Goal: Task Accomplishment & Management: Manage account settings

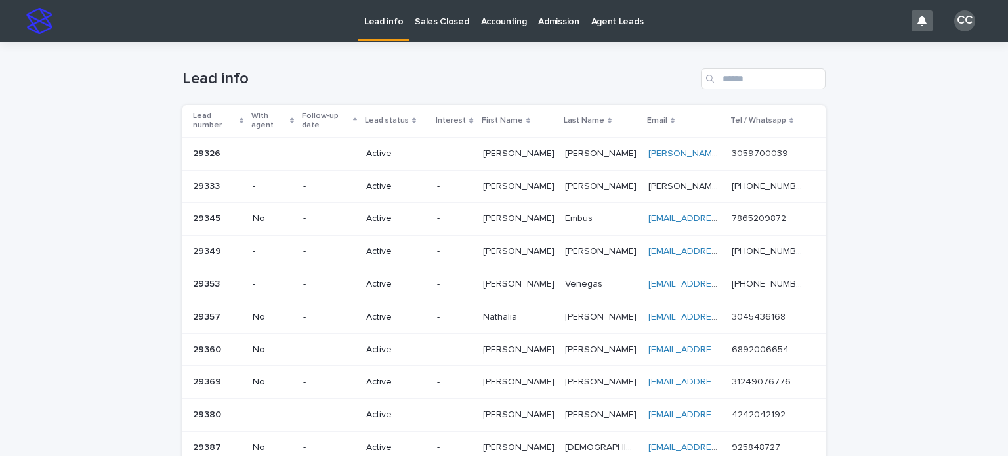
click at [444, 16] on p "Sales Closed" at bounding box center [442, 14] width 54 height 28
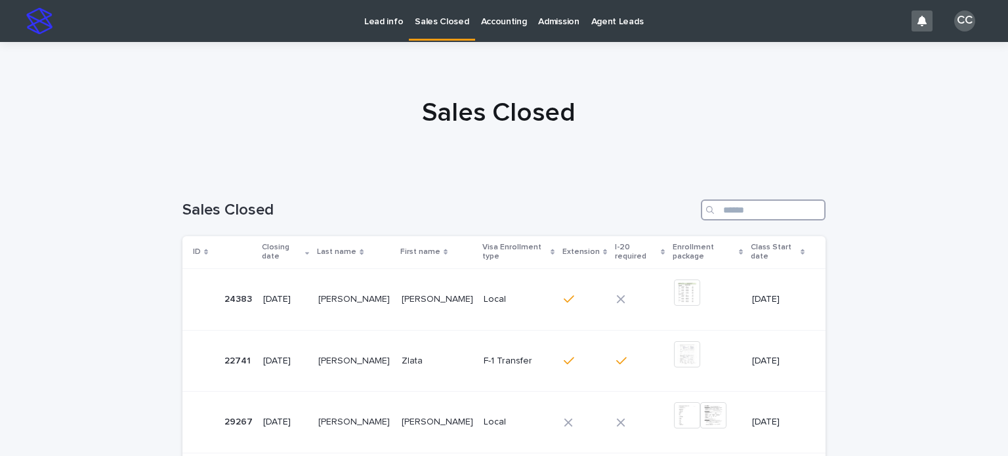
click at [737, 206] on input "Search" at bounding box center [763, 210] width 125 height 21
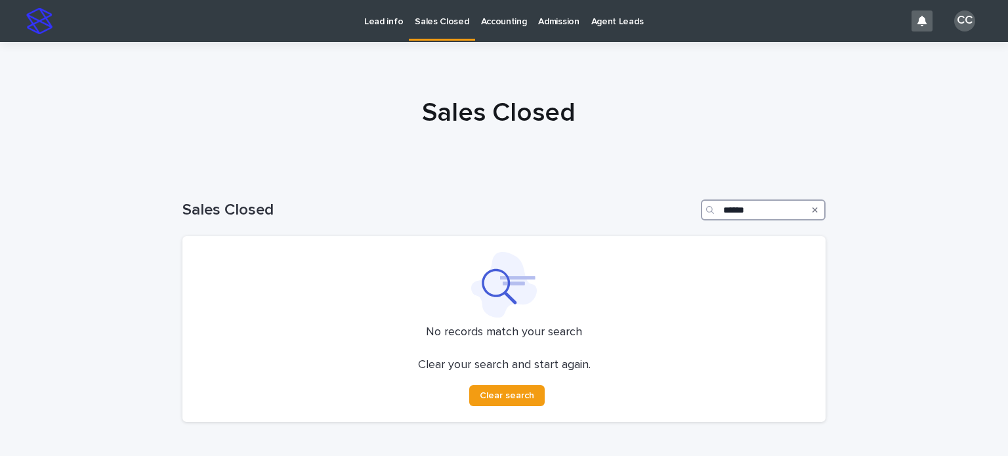
type input "******"
click at [379, 14] on p "Lead info" at bounding box center [383, 14] width 39 height 28
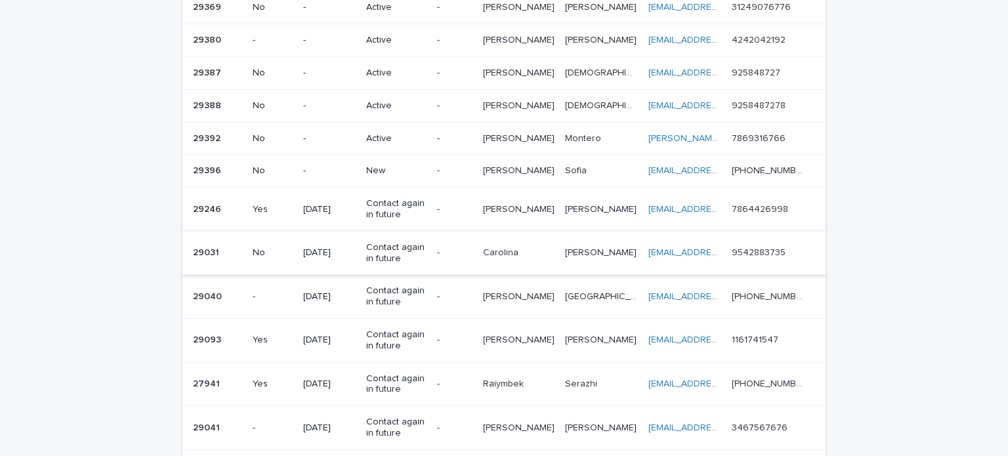
scroll to position [394, 0]
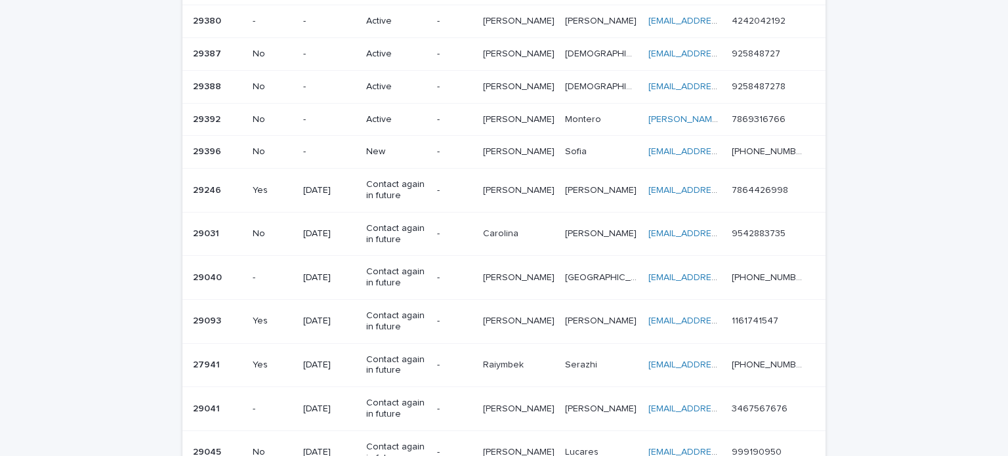
click at [388, 144] on div "New" at bounding box center [396, 151] width 60 height 14
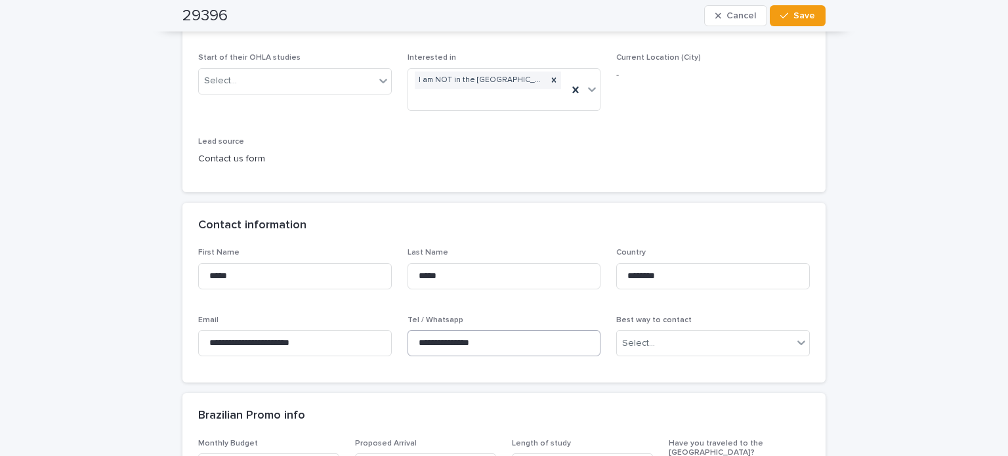
scroll to position [328, 0]
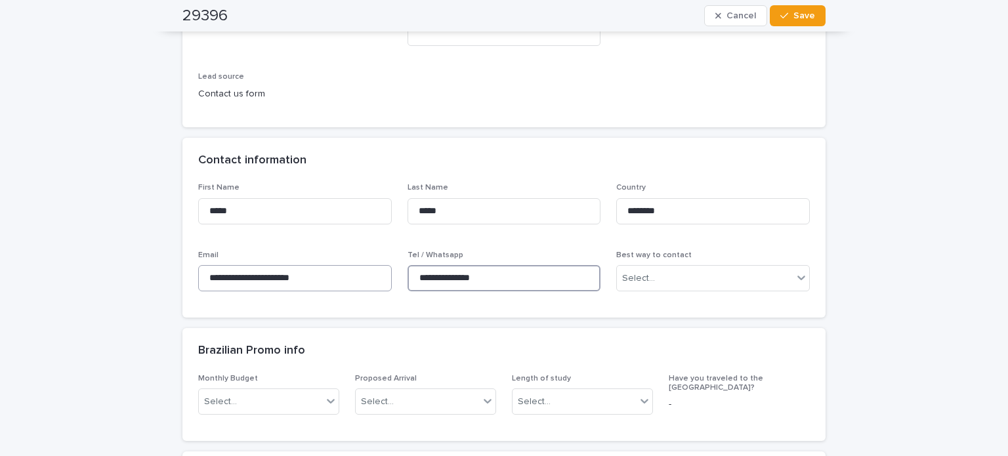
drag, startPoint x: 495, startPoint y: 272, endPoint x: 383, endPoint y: 272, distance: 112.2
click at [383, 272] on div "**********" at bounding box center [504, 242] width 612 height 119
click at [515, 278] on input "**********" at bounding box center [505, 278] width 194 height 26
drag, startPoint x: 350, startPoint y: 275, endPoint x: 168, endPoint y: 275, distance: 181.8
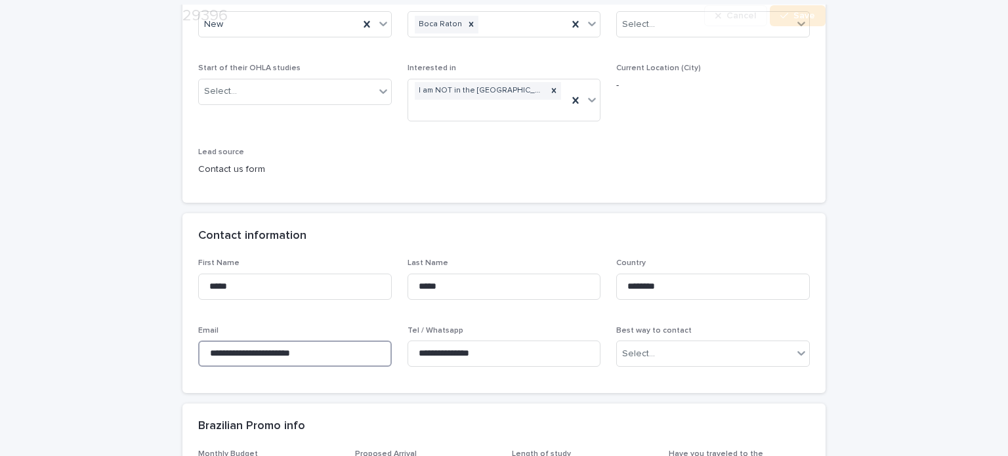
scroll to position [263, 0]
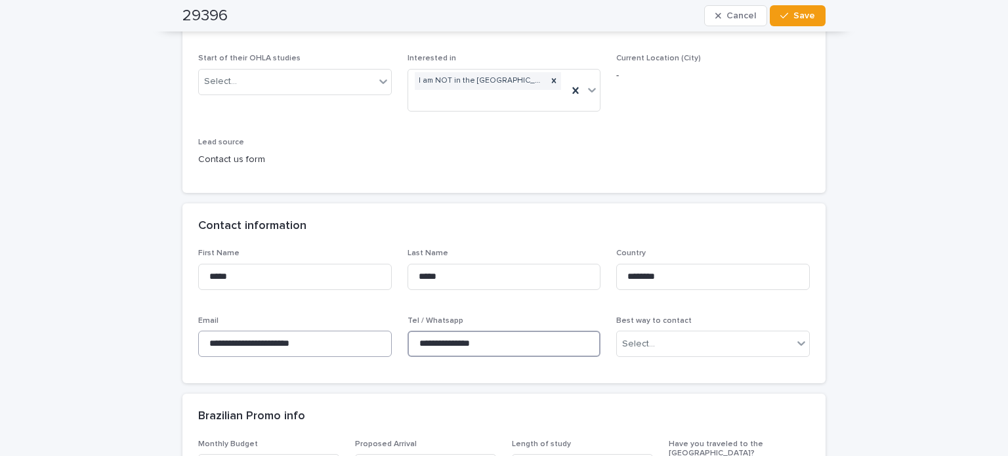
drag, startPoint x: 498, startPoint y: 346, endPoint x: 375, endPoint y: 342, distance: 122.8
click at [375, 342] on div "**********" at bounding box center [504, 308] width 612 height 119
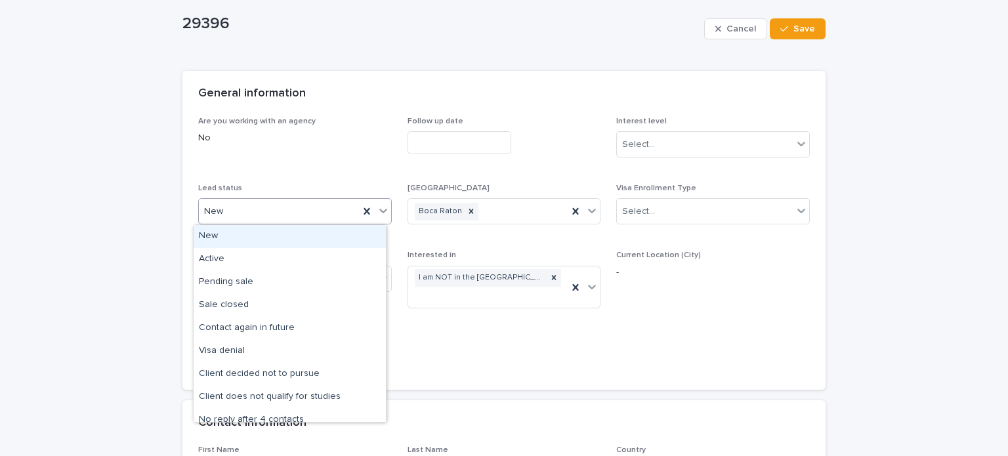
click at [226, 217] on div "New" at bounding box center [279, 212] width 160 height 22
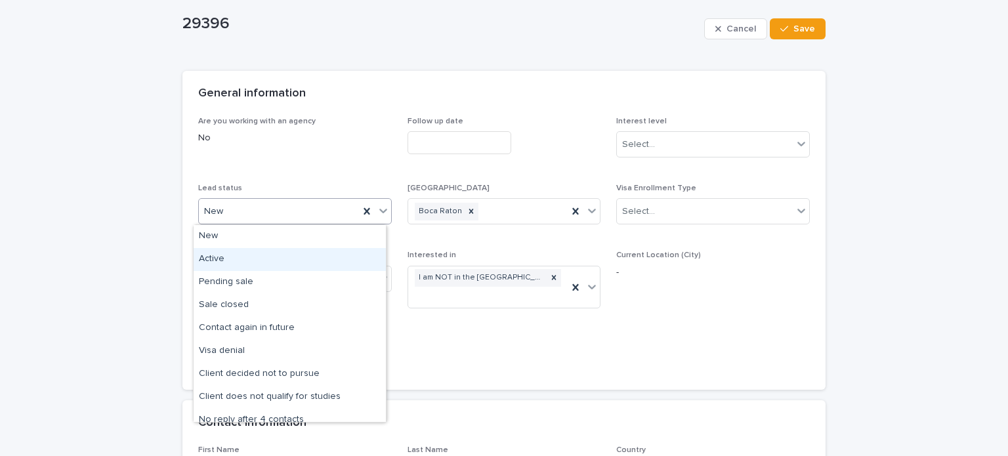
click at [214, 264] on div "Active" at bounding box center [290, 259] width 192 height 23
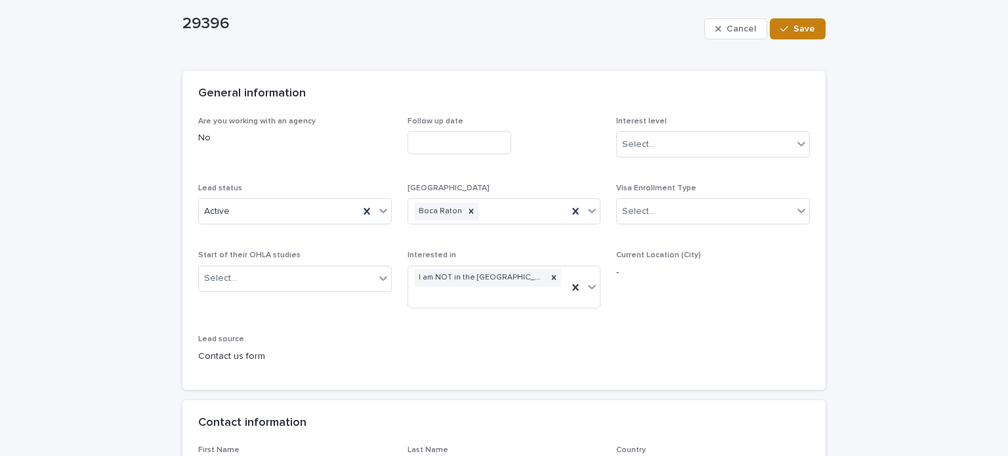
click at [795, 28] on span "Save" at bounding box center [804, 28] width 22 height 9
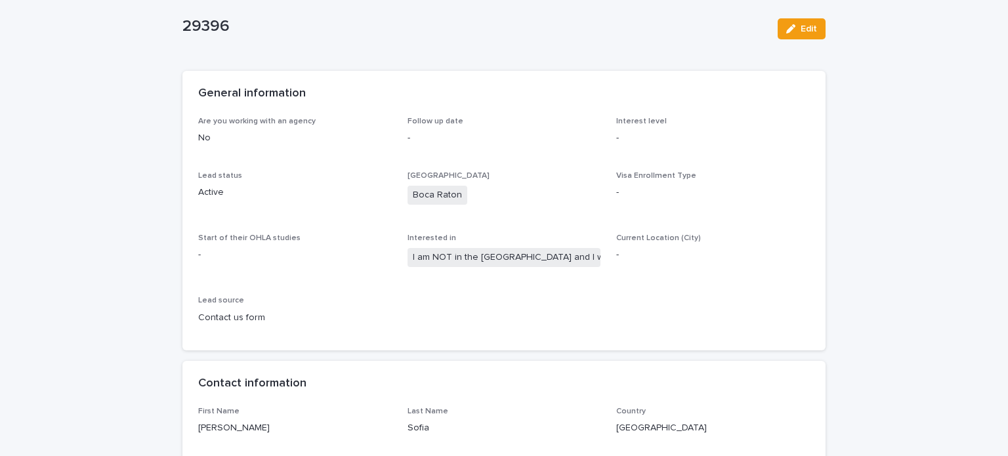
scroll to position [0, 0]
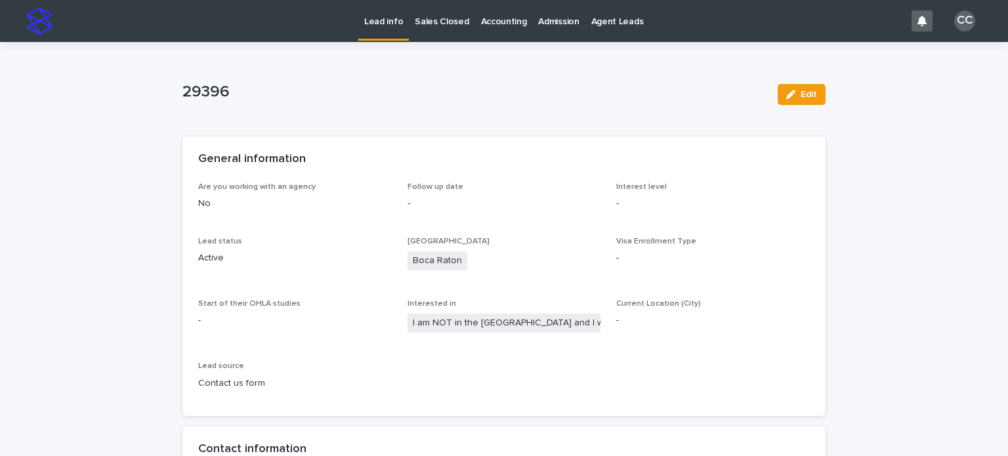
click at [390, 19] on p "Lead info" at bounding box center [383, 14] width 39 height 28
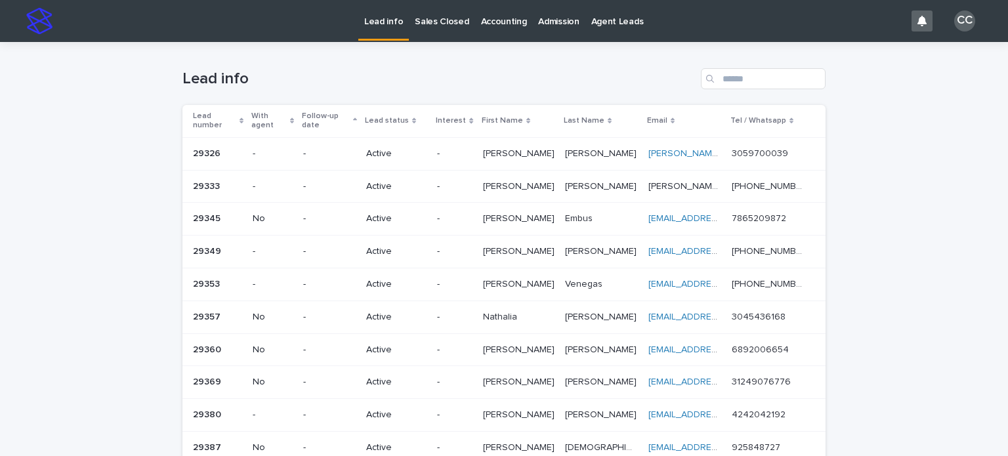
click at [517, 179] on p "[PERSON_NAME]" at bounding box center [520, 186] width 74 height 14
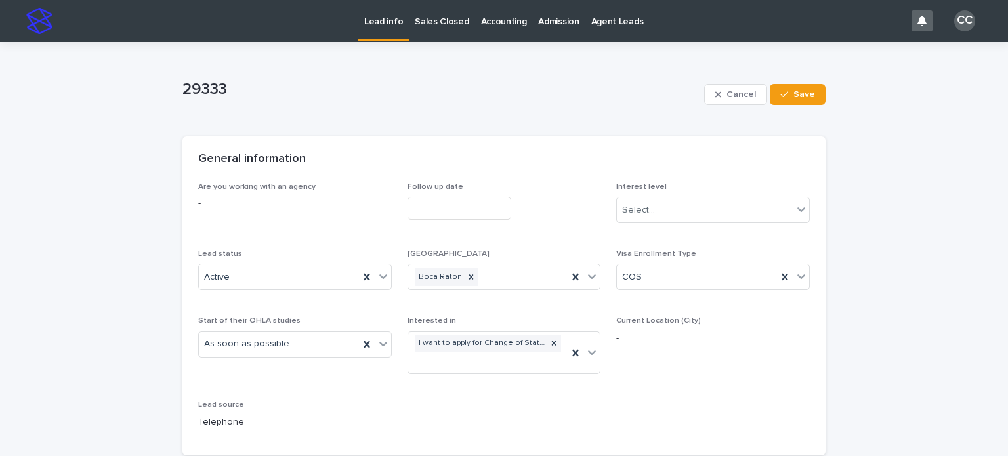
scroll to position [66, 0]
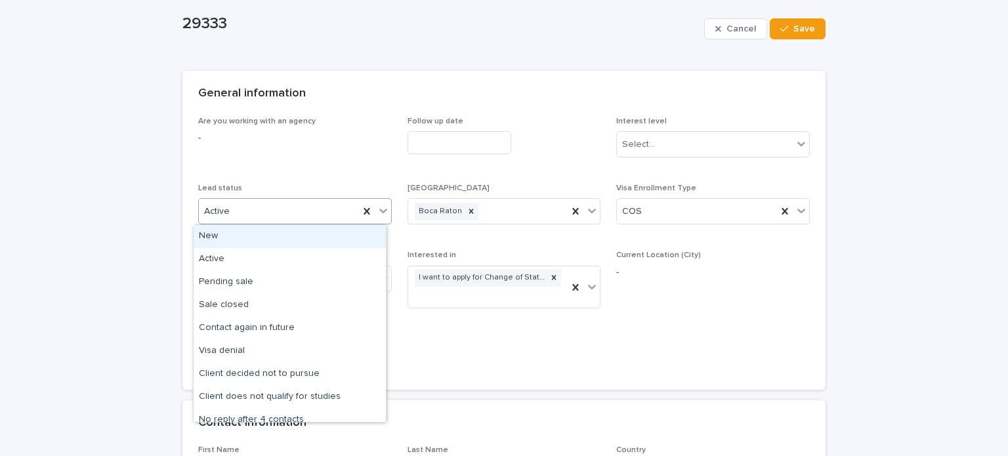
click at [257, 221] on div "Active" at bounding box center [279, 212] width 160 height 22
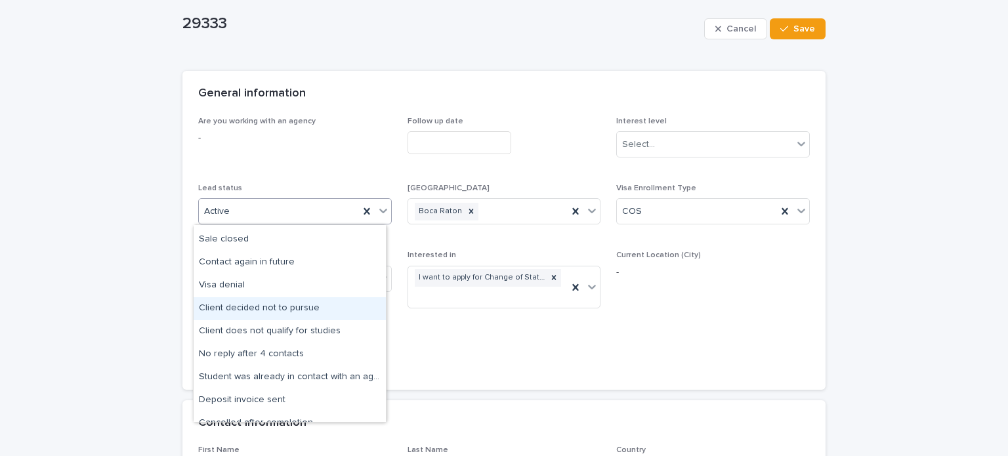
click at [281, 301] on div "Client decided not to pursue" at bounding box center [290, 308] width 192 height 23
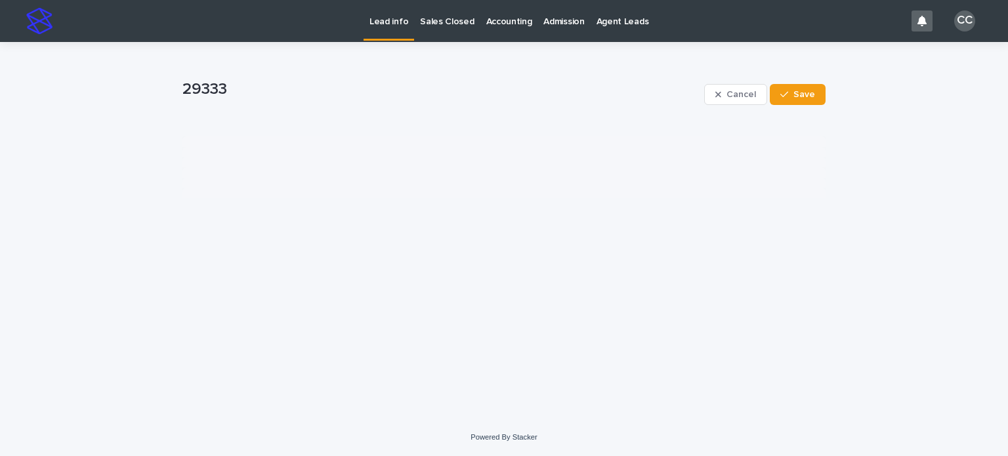
scroll to position [0, 0]
click at [803, 94] on span "Save" at bounding box center [804, 94] width 22 height 9
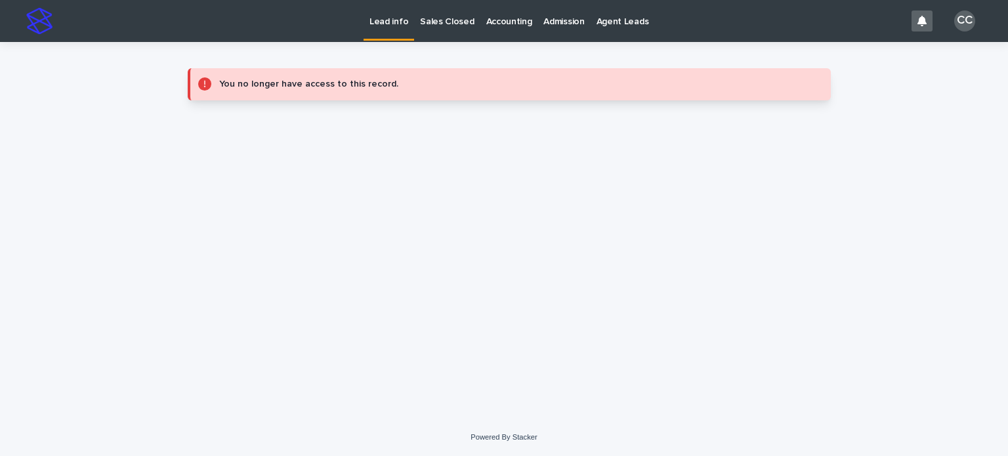
click at [388, 23] on p "Lead info" at bounding box center [388, 14] width 39 height 28
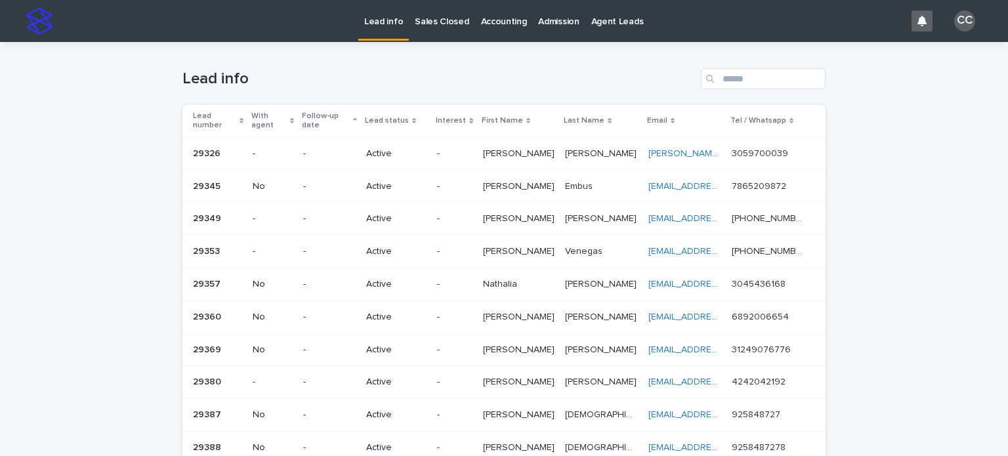
click at [404, 148] on p "Active" at bounding box center [396, 153] width 60 height 11
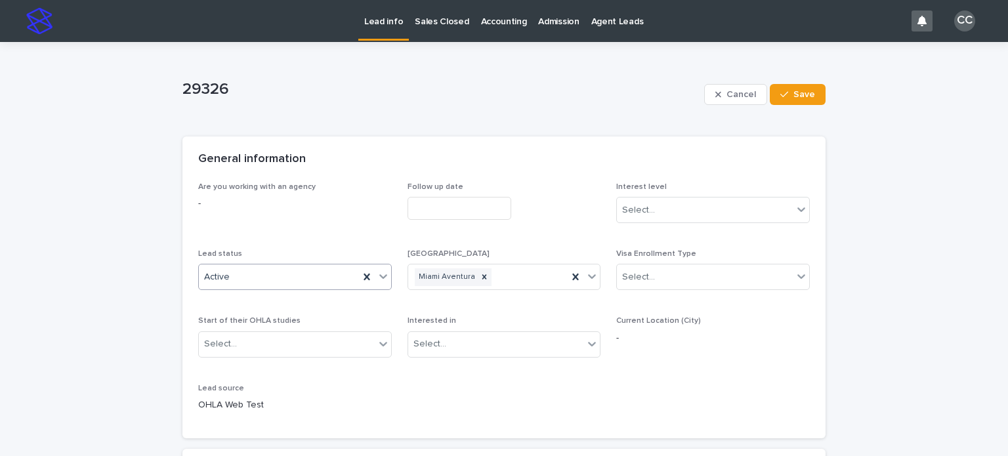
click at [238, 268] on div "Active" at bounding box center [279, 277] width 160 height 22
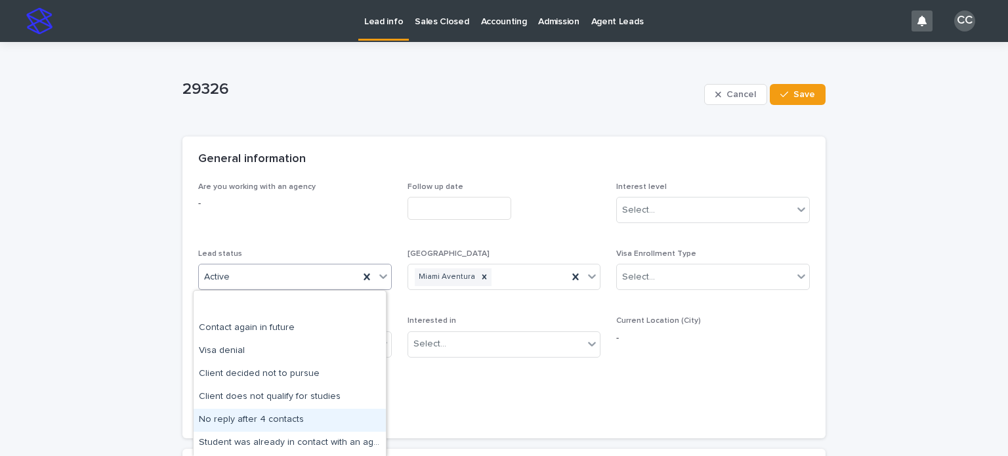
scroll to position [132, 0]
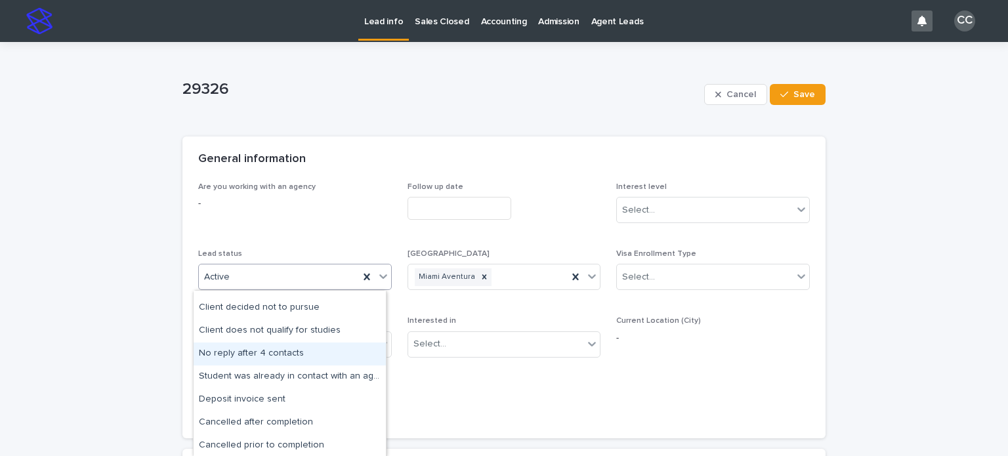
click at [257, 354] on div "No reply after 4 contacts" at bounding box center [290, 354] width 192 height 23
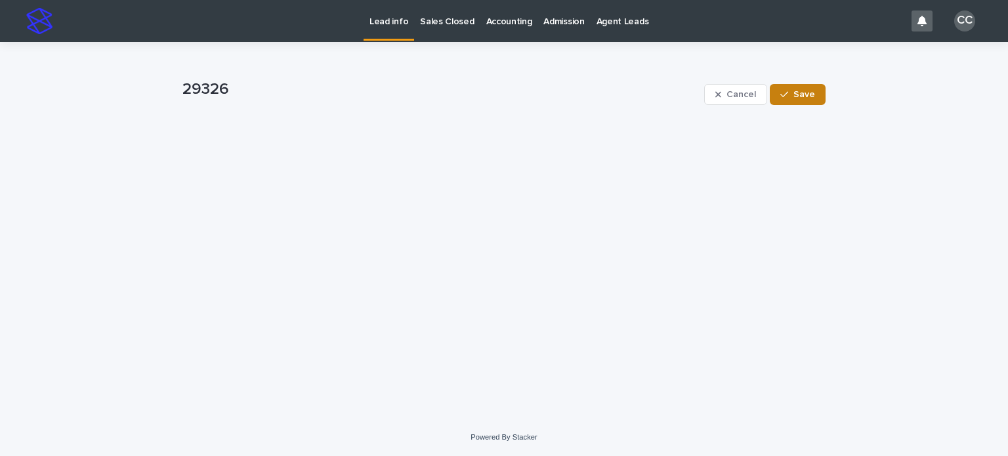
drag, startPoint x: 803, startPoint y: 100, endPoint x: 786, endPoint y: 102, distance: 17.8
click at [803, 100] on button "Save" at bounding box center [798, 94] width 56 height 21
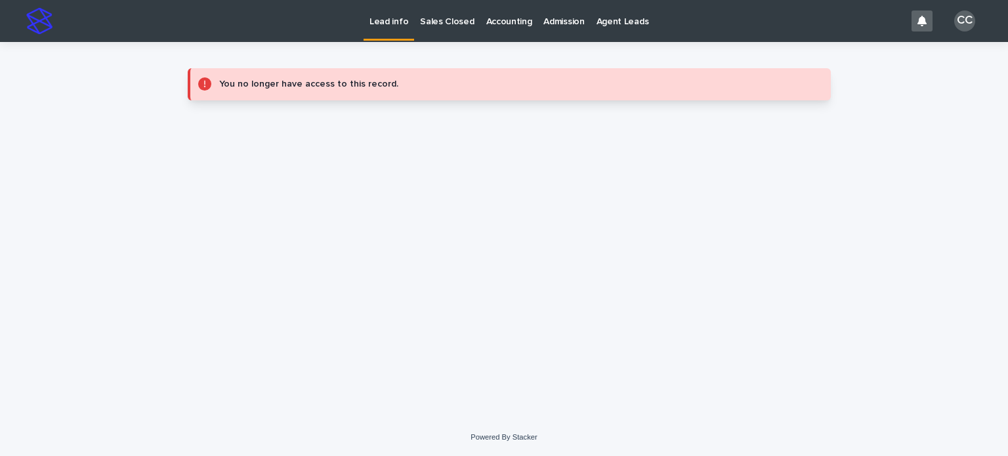
click at [389, 16] on p "Lead info" at bounding box center [388, 14] width 39 height 28
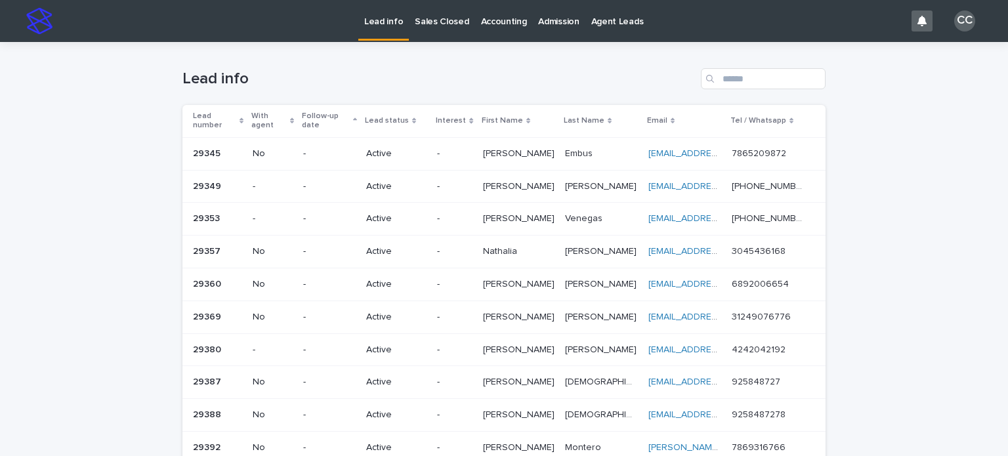
click at [396, 246] on p "Active" at bounding box center [396, 251] width 60 height 11
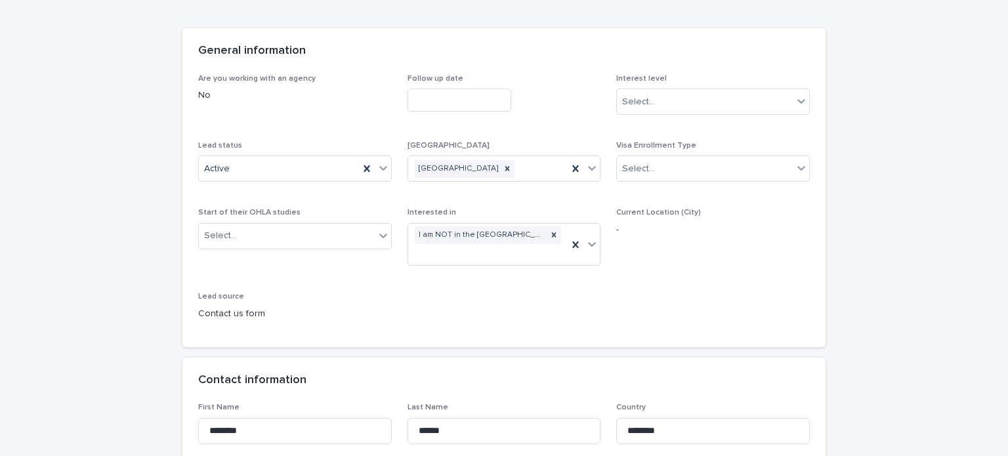
scroll to position [131, 0]
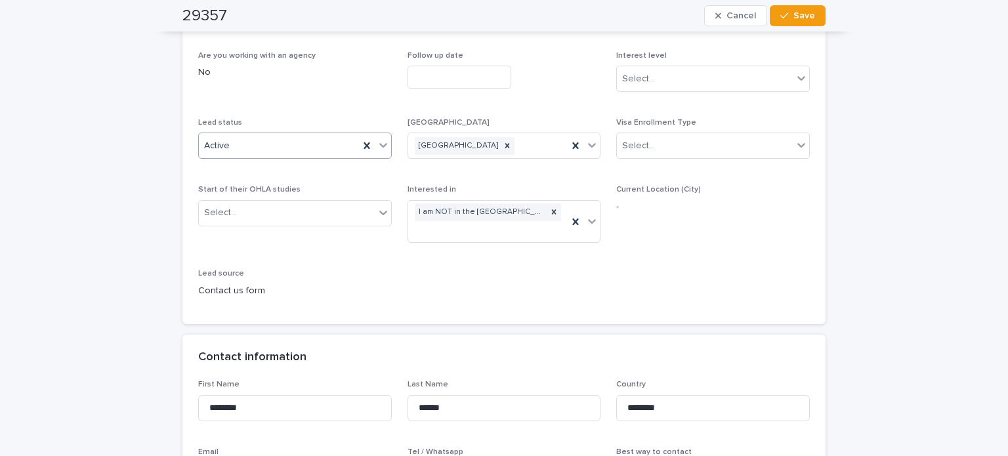
click at [252, 146] on div "Active" at bounding box center [279, 146] width 160 height 22
click at [294, 118] on p "Lead status" at bounding box center [295, 122] width 194 height 9
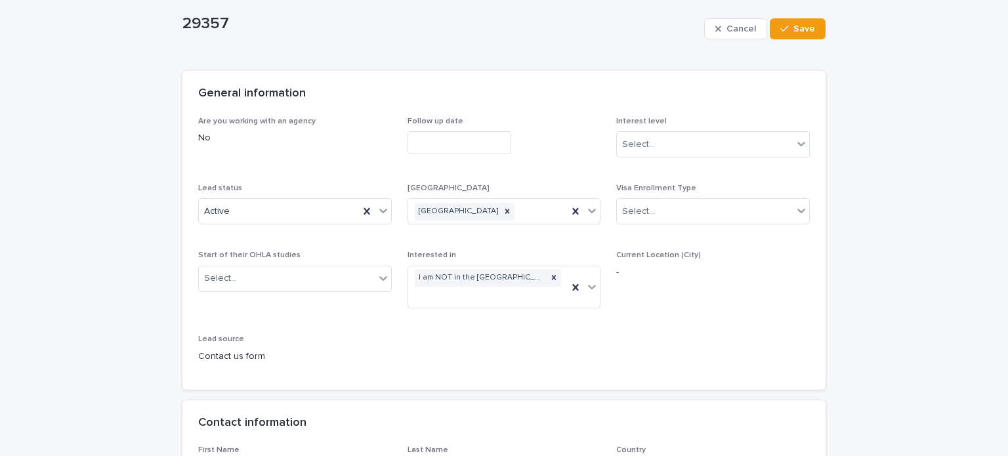
click at [438, 141] on input "text" at bounding box center [460, 142] width 104 height 23
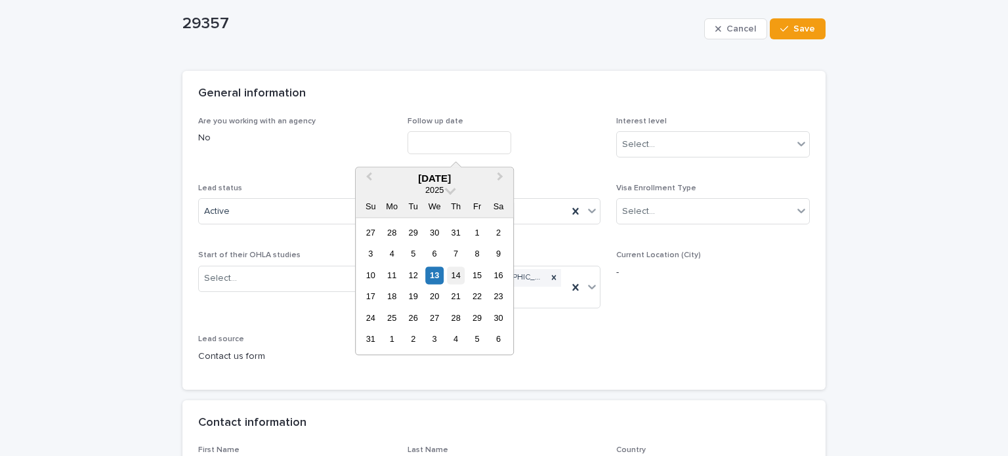
click at [457, 271] on div "14" at bounding box center [456, 275] width 18 height 18
type input "**********"
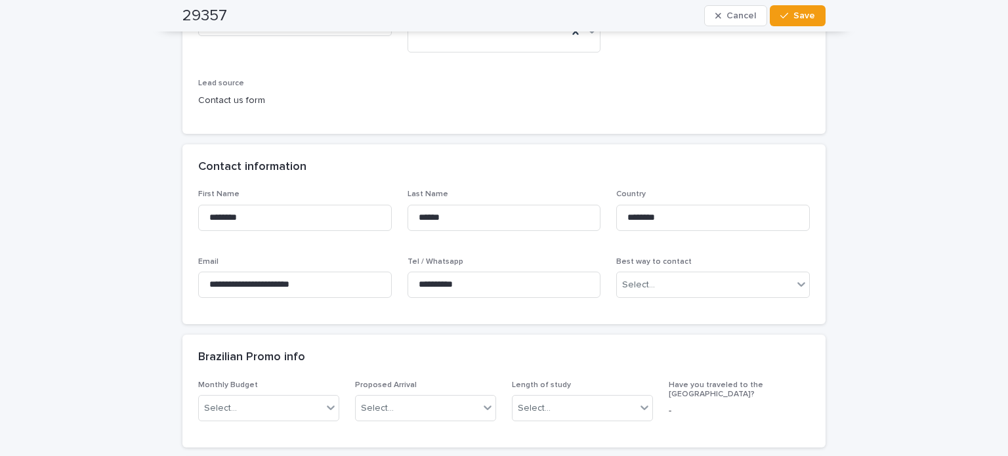
scroll to position [131, 0]
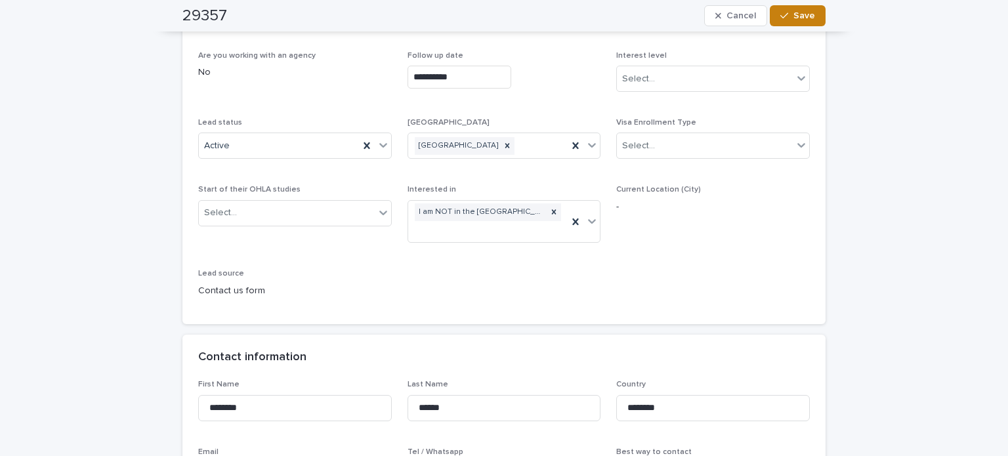
click at [799, 9] on button "Save" at bounding box center [798, 15] width 56 height 21
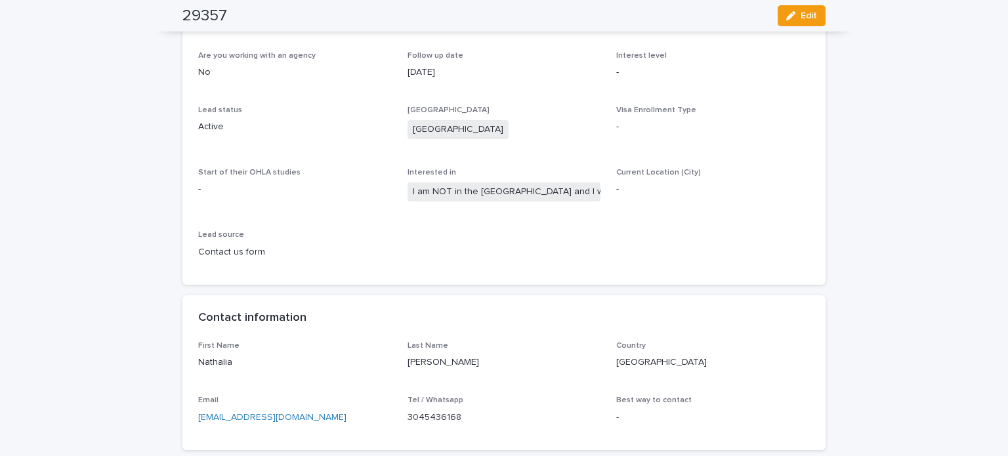
scroll to position [0, 0]
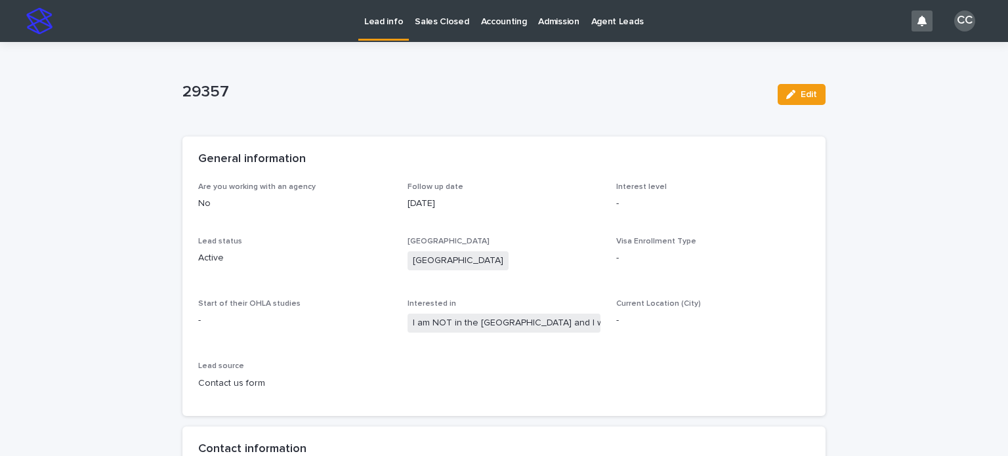
click at [389, 29] on link "Lead info" at bounding box center [383, 19] width 51 height 39
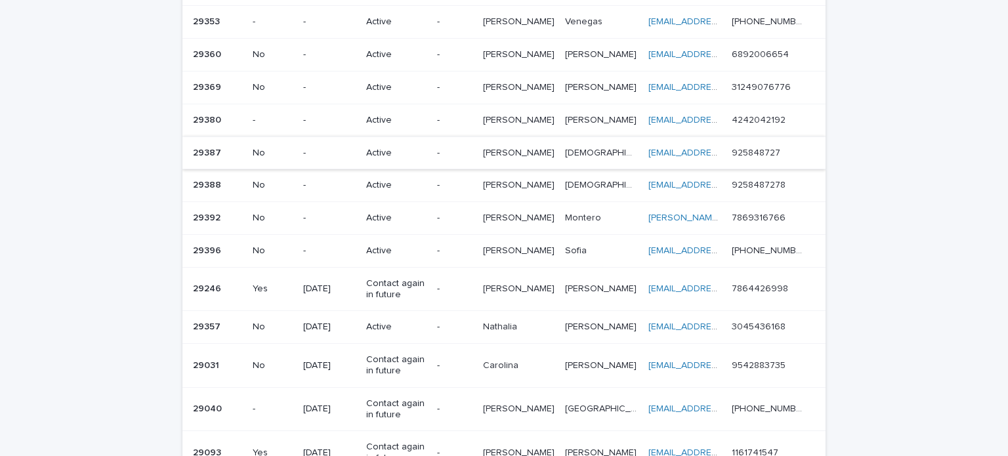
scroll to position [131, 0]
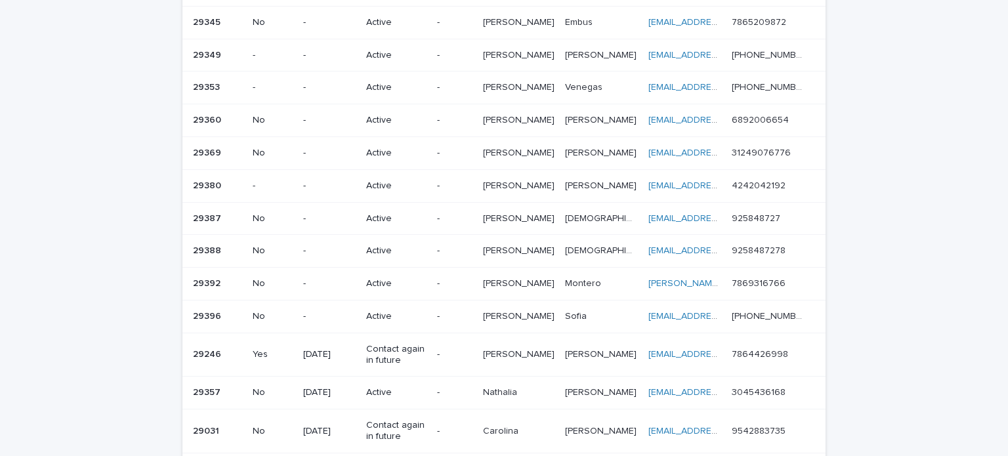
click at [389, 344] on p "Contact again in future" at bounding box center [396, 355] width 60 height 22
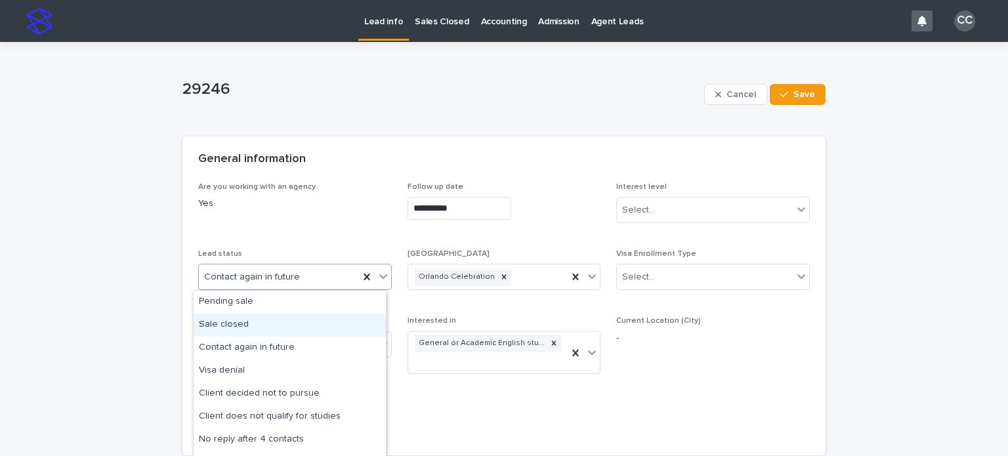
scroll to position [66, 0]
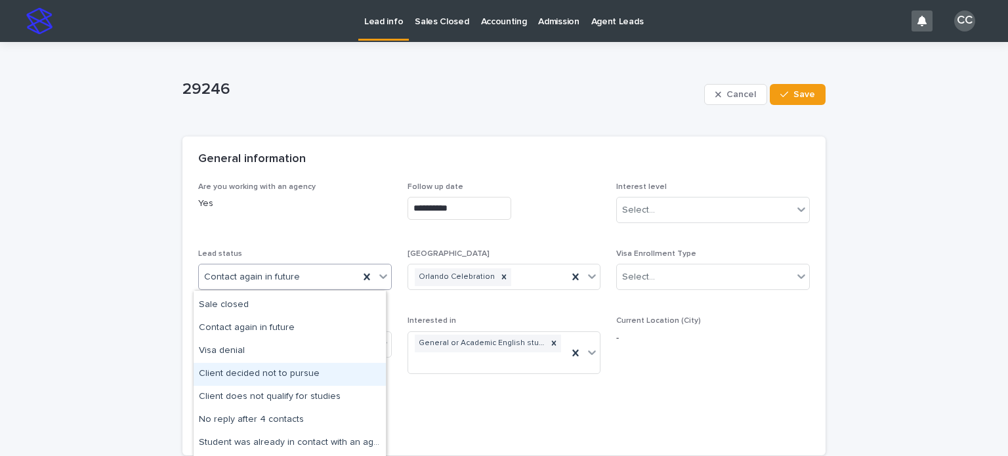
click at [285, 370] on div "Client decided not to pursue" at bounding box center [290, 374] width 192 height 23
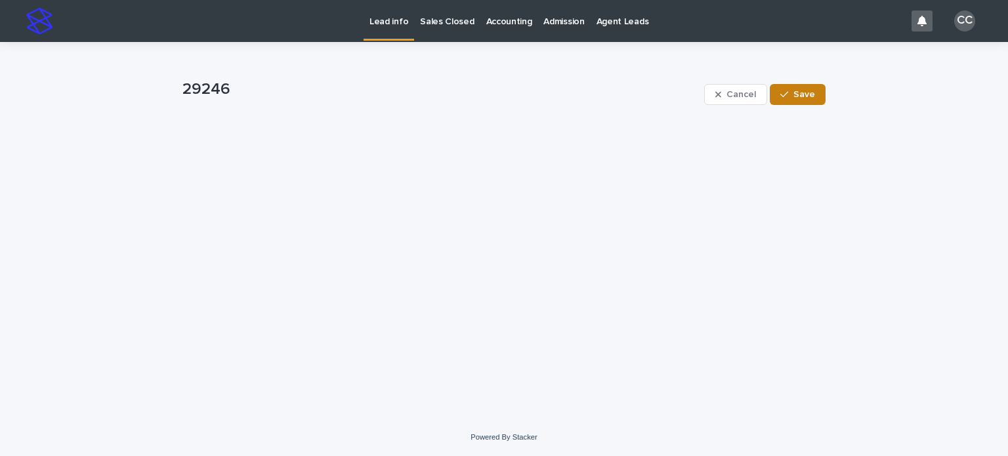
click at [798, 86] on button "Save" at bounding box center [798, 94] width 56 height 21
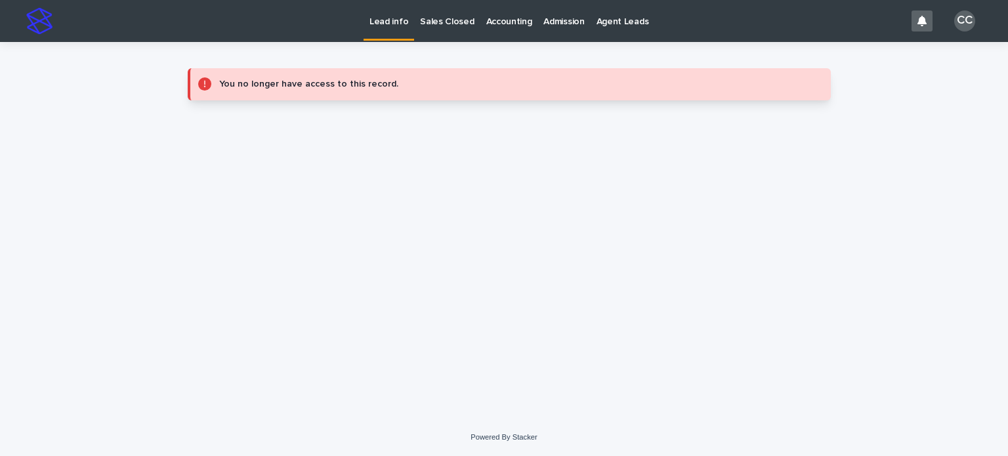
click at [392, 23] on p "Lead info" at bounding box center [388, 14] width 39 height 28
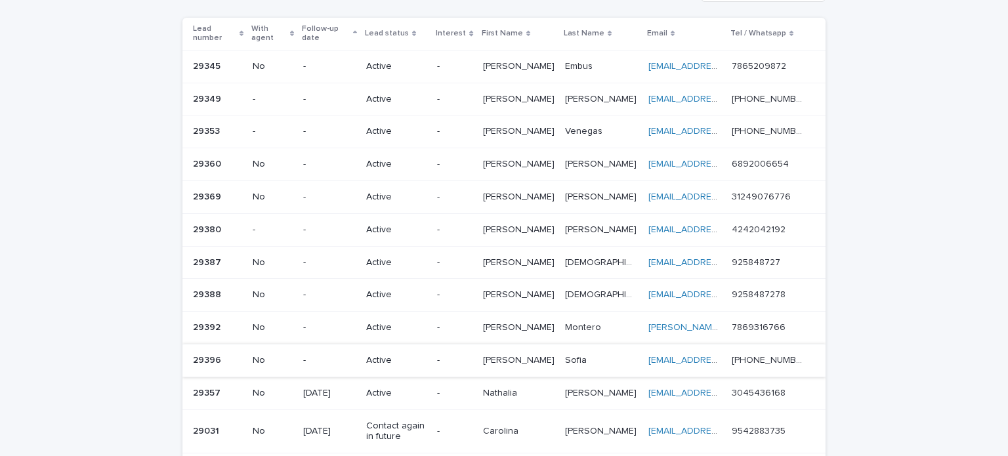
scroll to position [66, 0]
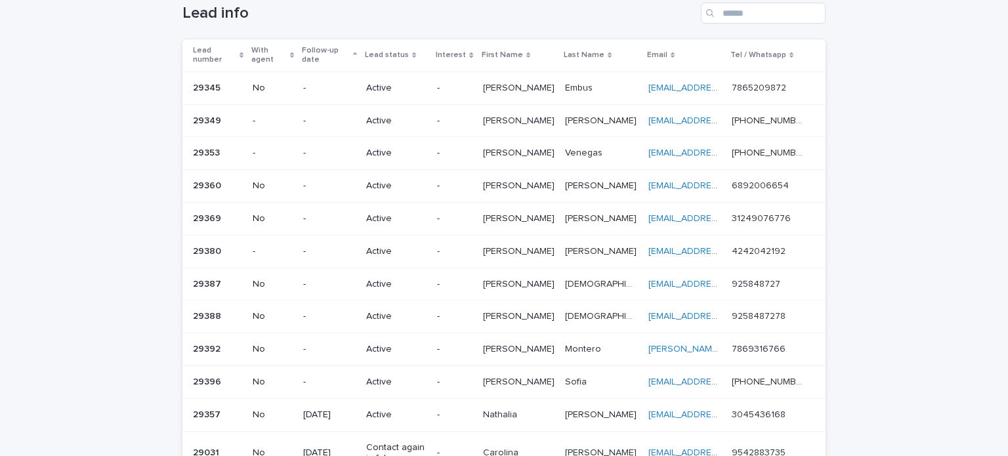
click at [377, 180] on p "Active" at bounding box center [396, 185] width 60 height 11
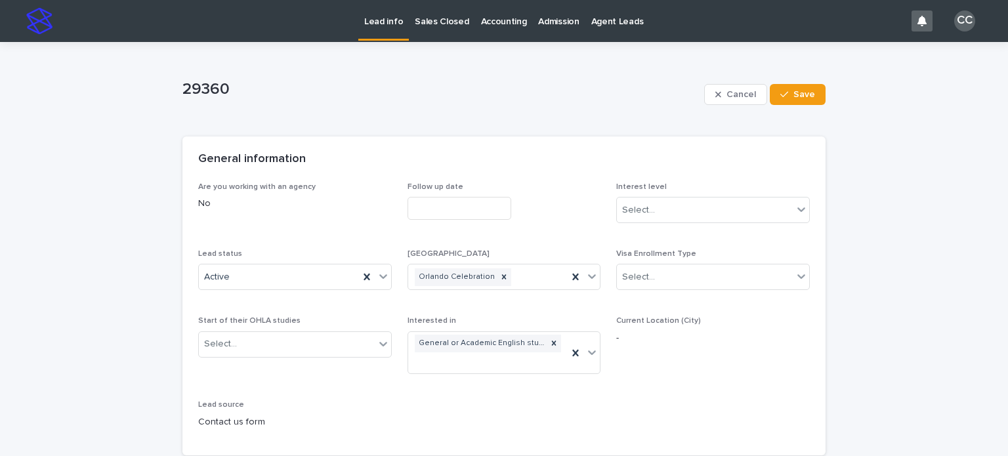
click at [451, 207] on input "text" at bounding box center [460, 208] width 104 height 23
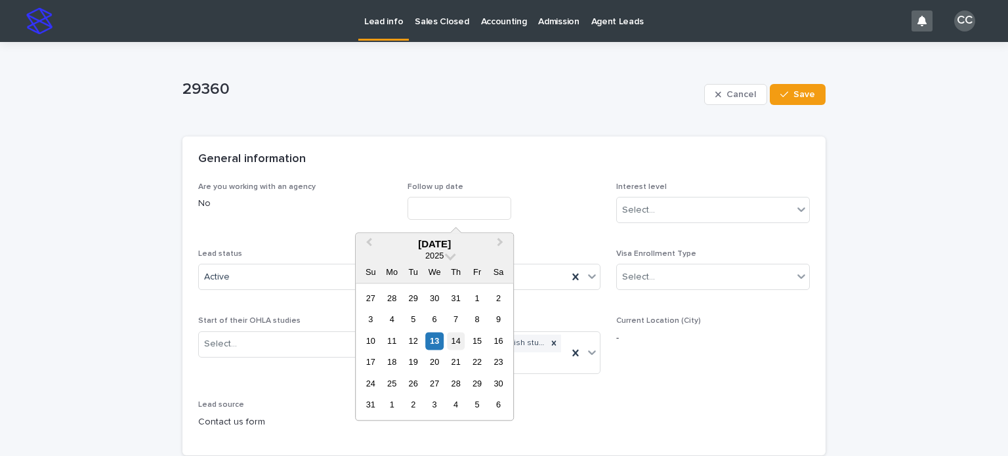
click at [459, 342] on div "14" at bounding box center [456, 341] width 18 height 18
type input "**********"
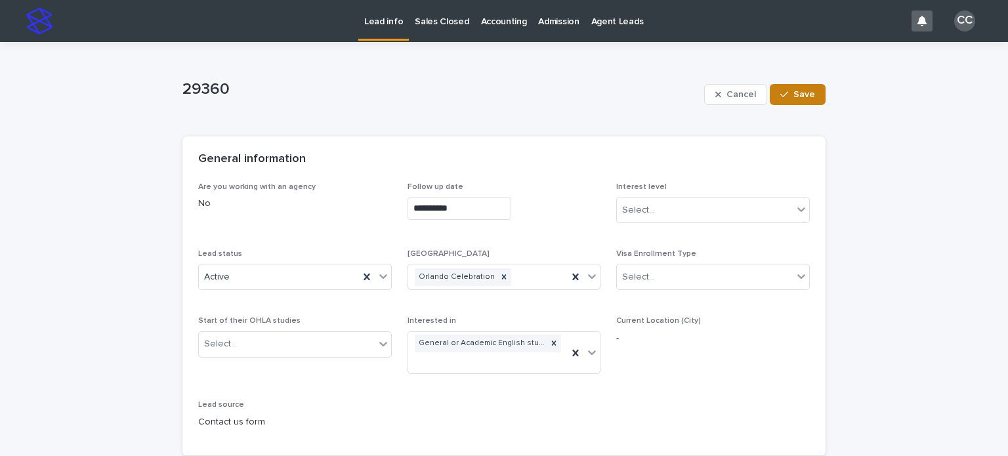
click at [799, 91] on span "Save" at bounding box center [804, 94] width 22 height 9
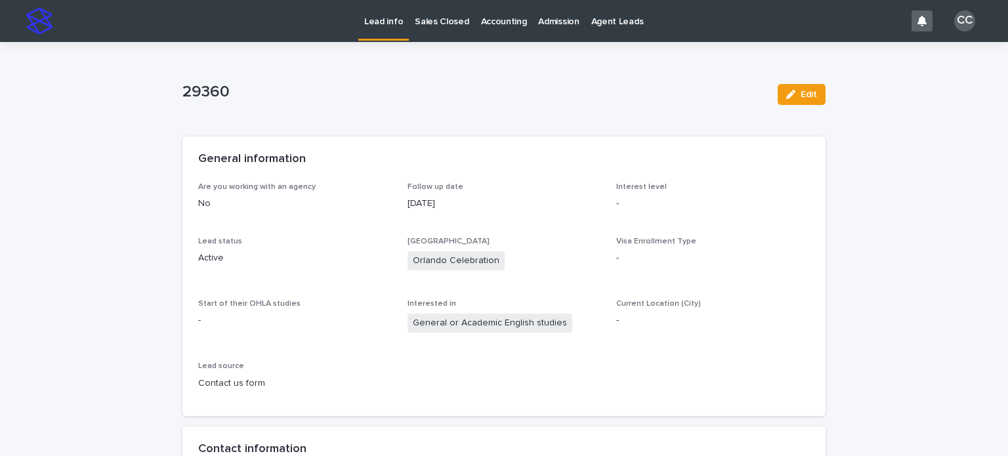
click at [384, 24] on p "Lead info" at bounding box center [383, 14] width 39 height 28
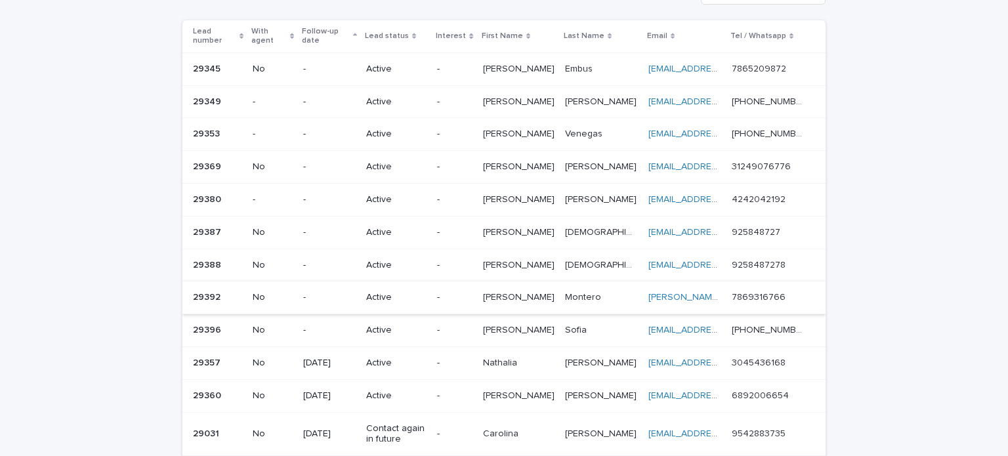
scroll to position [66, 0]
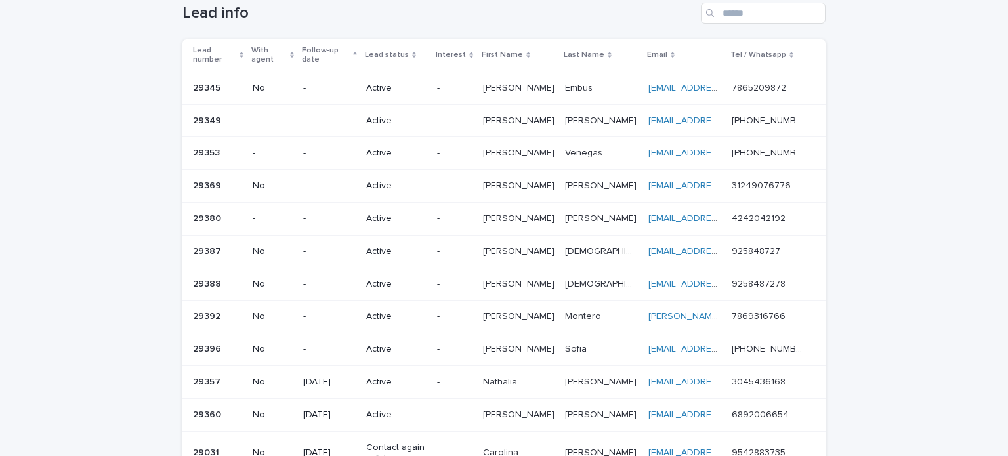
click at [356, 180] on p "-" at bounding box center [329, 185] width 53 height 11
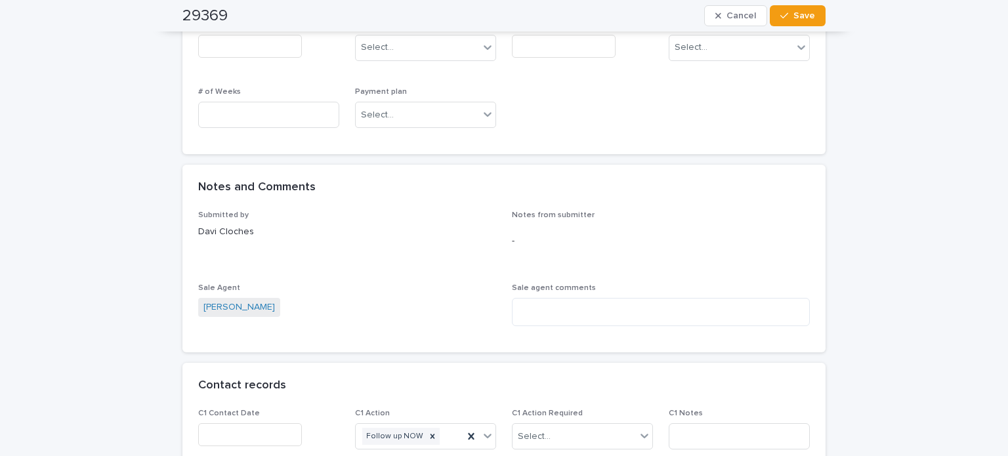
scroll to position [853, 0]
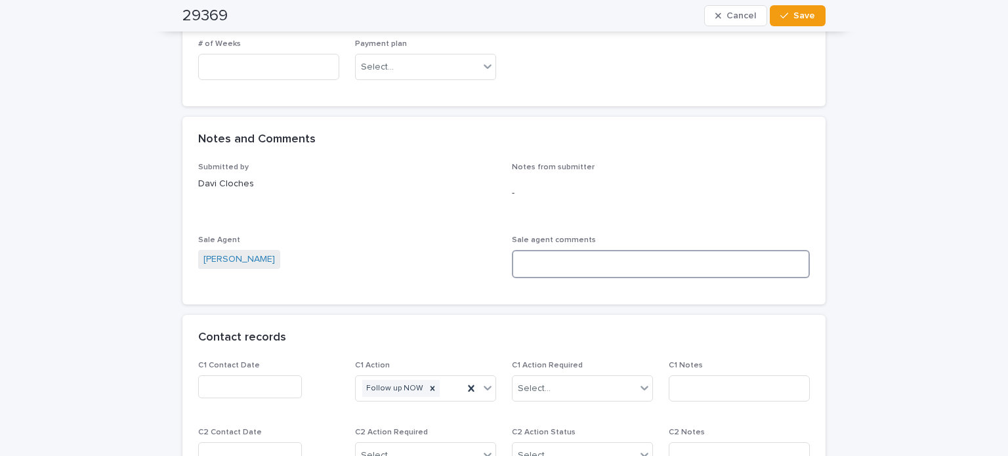
click at [549, 271] on textarea at bounding box center [661, 264] width 298 height 28
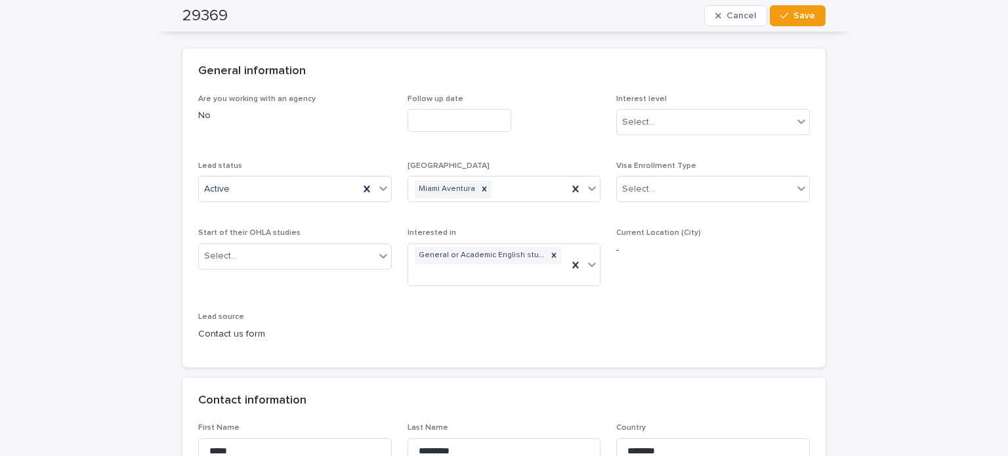
scroll to position [66, 0]
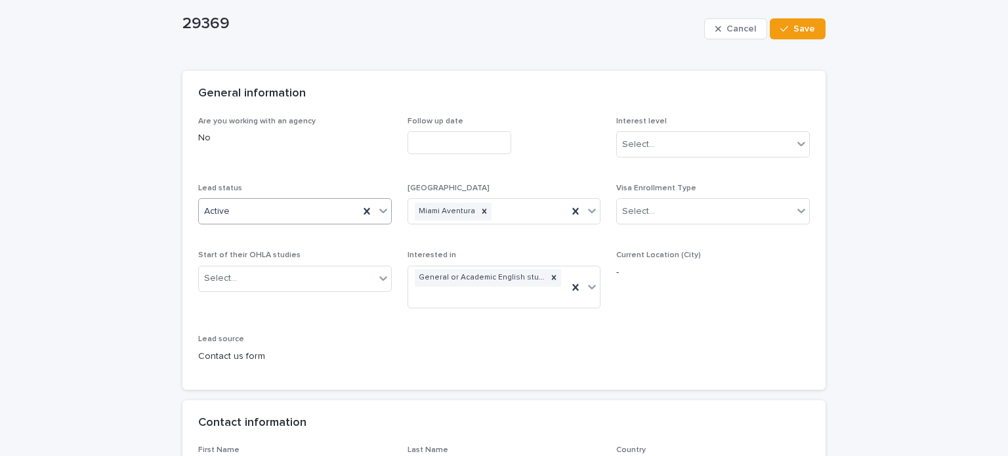
type textarea "**********"
click at [236, 205] on div "Active" at bounding box center [279, 212] width 160 height 22
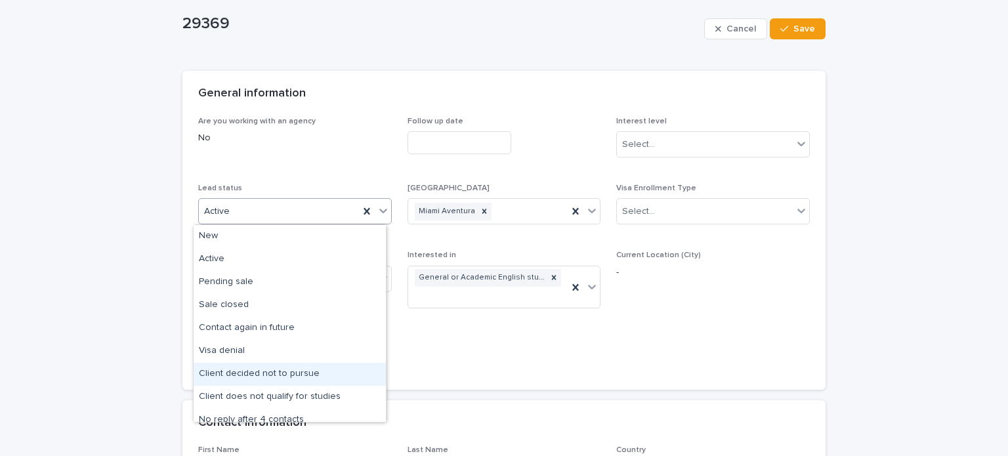
click at [281, 375] on div "Client decided not to pursue" at bounding box center [290, 374] width 192 height 23
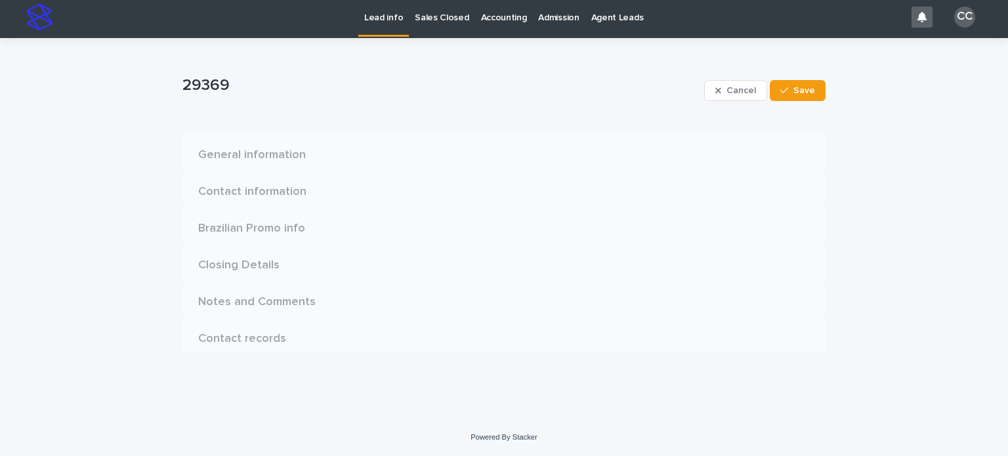
scroll to position [0, 0]
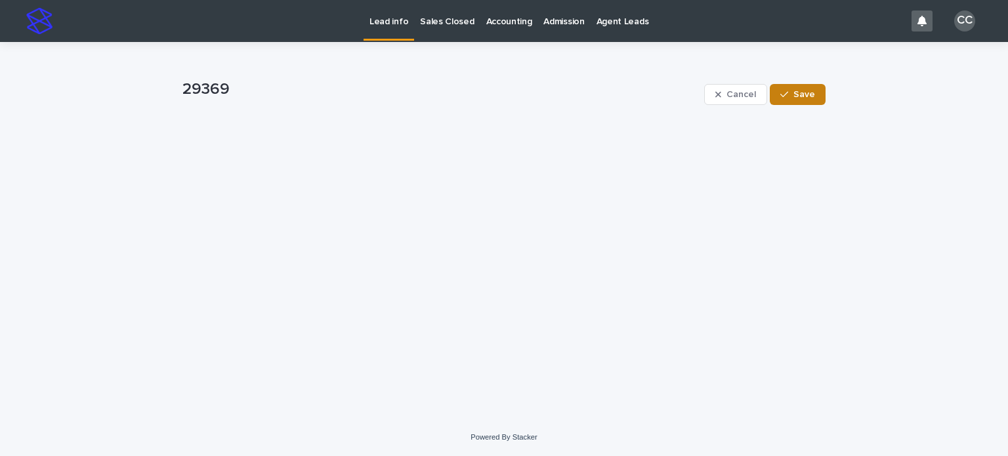
click at [801, 99] on button "Save" at bounding box center [798, 94] width 56 height 21
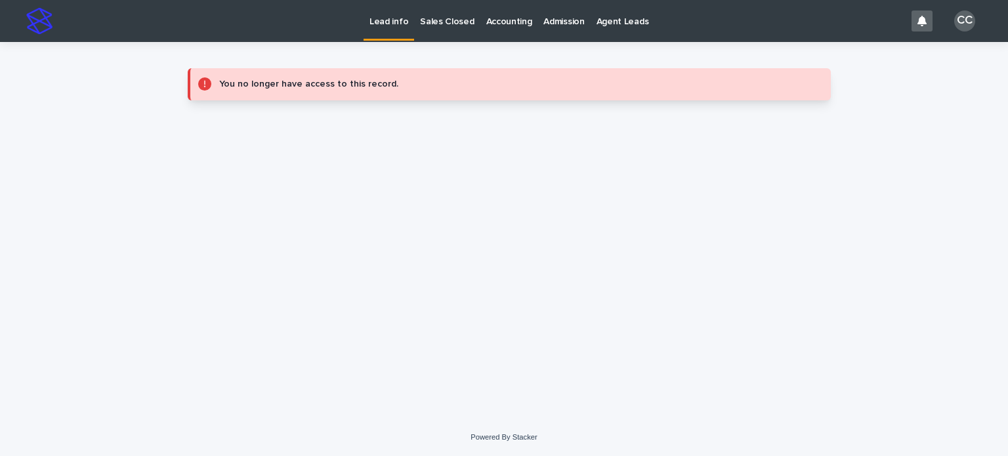
click at [392, 22] on p "Lead info" at bounding box center [388, 14] width 39 height 28
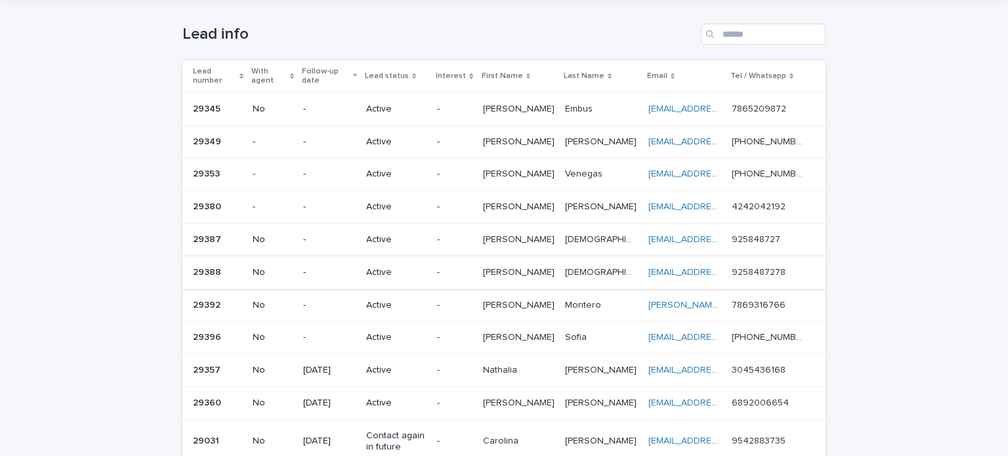
scroll to position [66, 0]
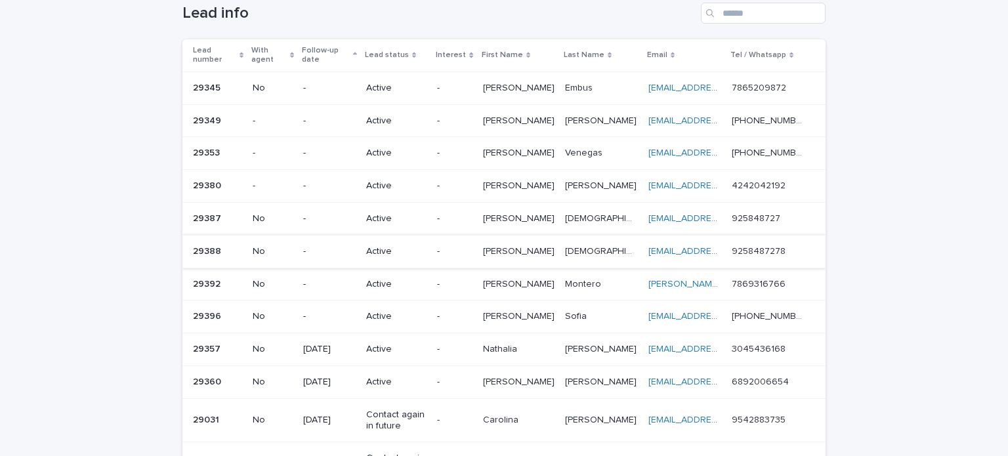
click at [525, 178] on p "[PERSON_NAME]" at bounding box center [520, 185] width 74 height 14
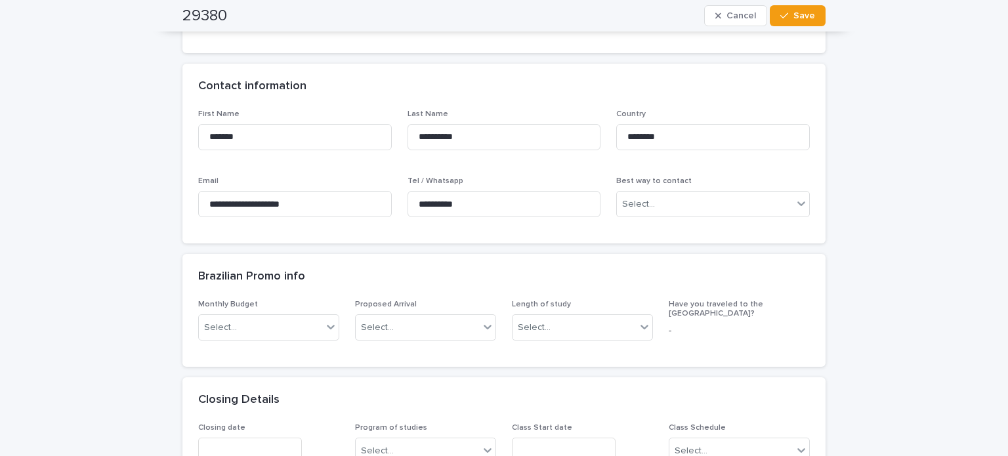
scroll to position [394, 0]
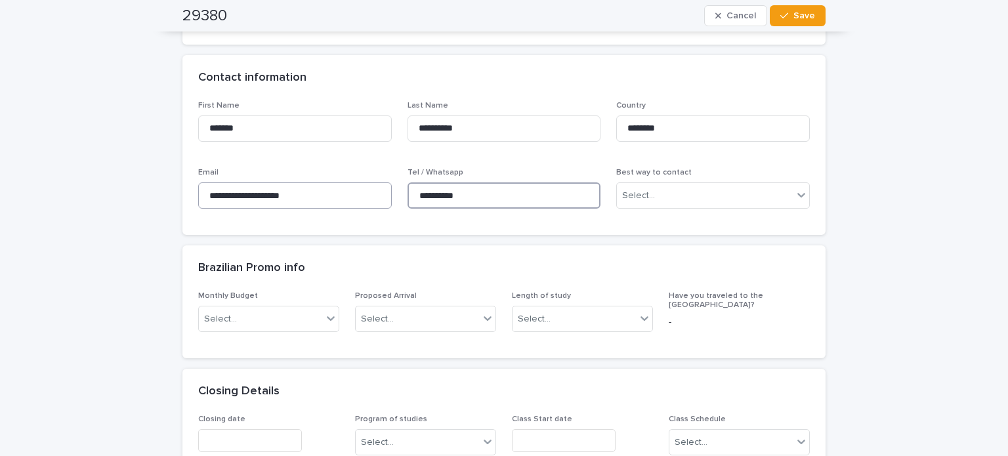
drag, startPoint x: 479, startPoint y: 194, endPoint x: 385, endPoint y: 189, distance: 94.0
click at [385, 189] on div "**********" at bounding box center [504, 160] width 612 height 119
drag, startPoint x: 320, startPoint y: 195, endPoint x: 189, endPoint y: 186, distance: 130.9
click at [189, 186] on div "**********" at bounding box center [503, 168] width 643 height 135
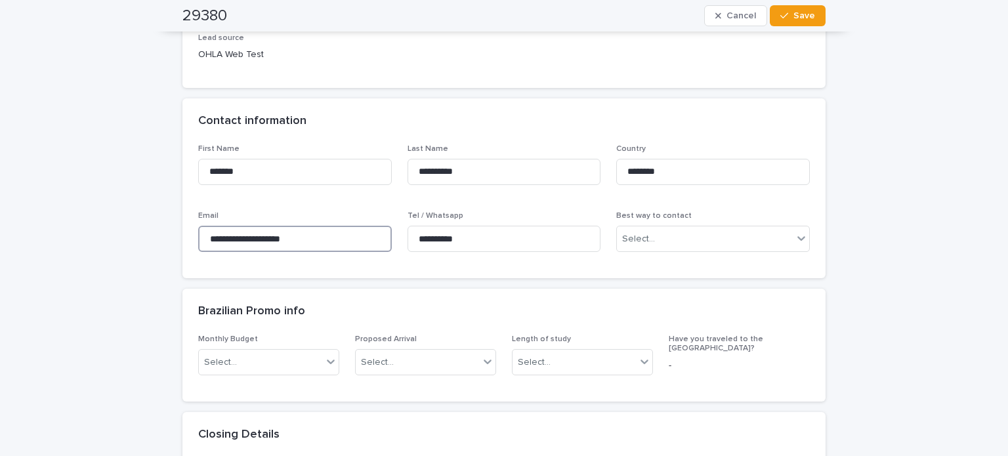
scroll to position [328, 0]
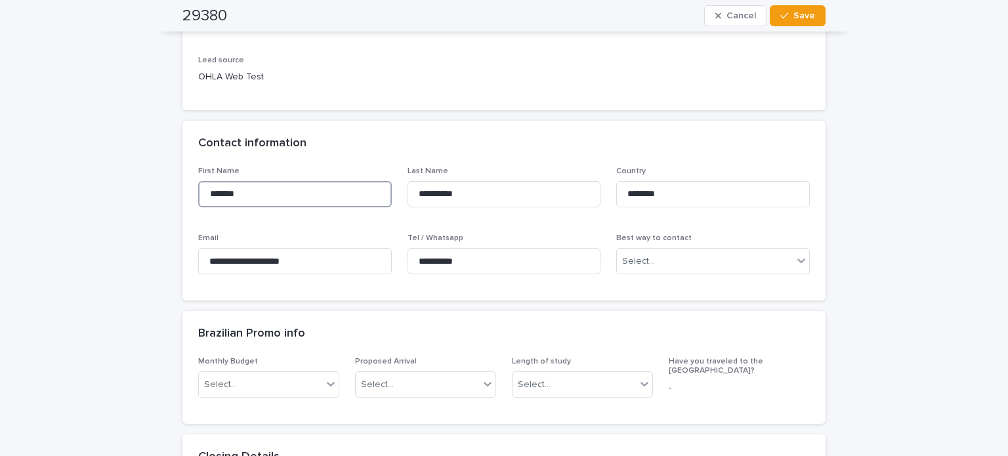
drag, startPoint x: 247, startPoint y: 186, endPoint x: 180, endPoint y: 191, distance: 67.8
click at [182, 191] on div "**********" at bounding box center [503, 234] width 643 height 135
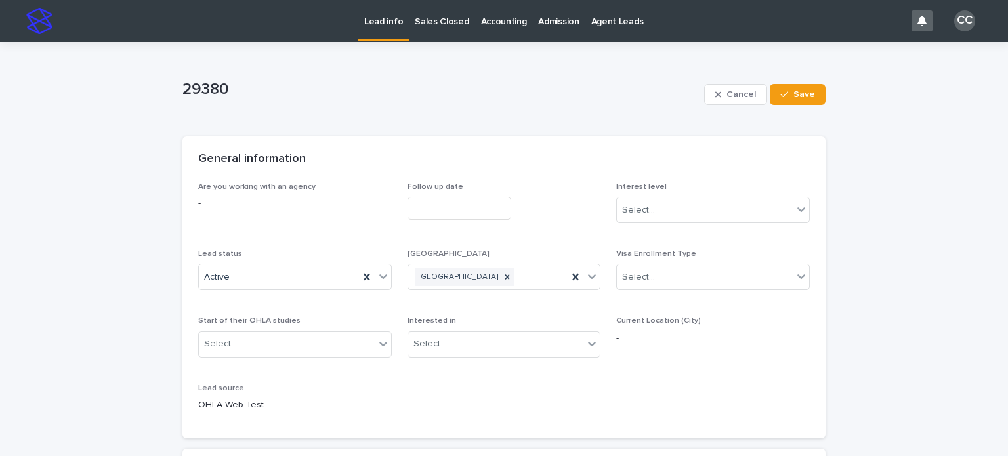
click at [387, 20] on p "Lead info" at bounding box center [383, 14] width 39 height 28
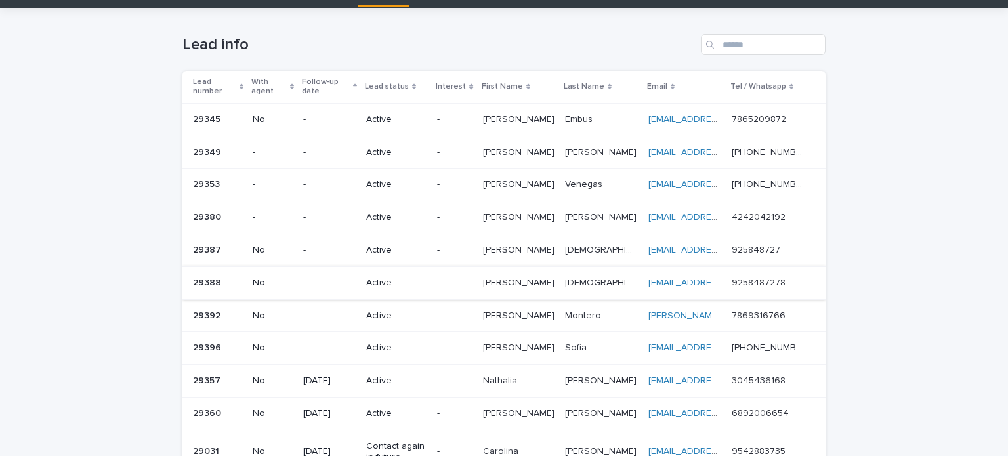
scroll to position [66, 0]
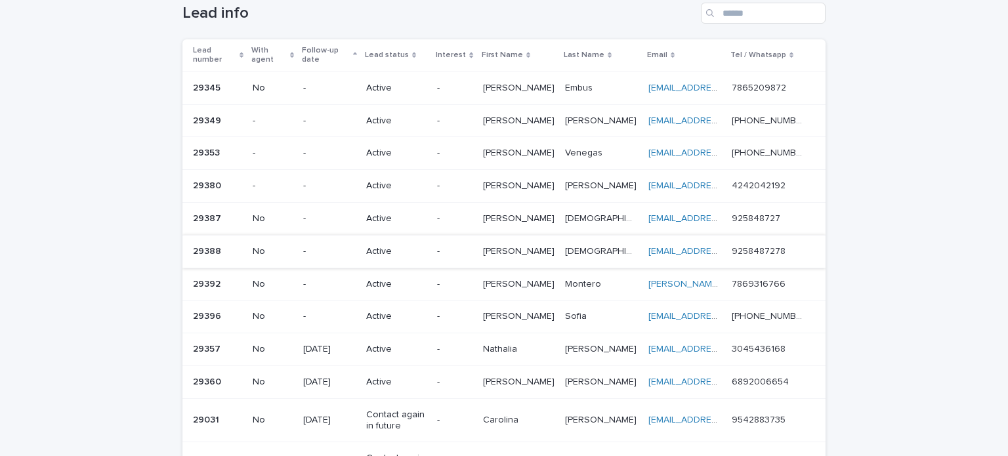
click at [472, 279] on p "-" at bounding box center [454, 284] width 35 height 11
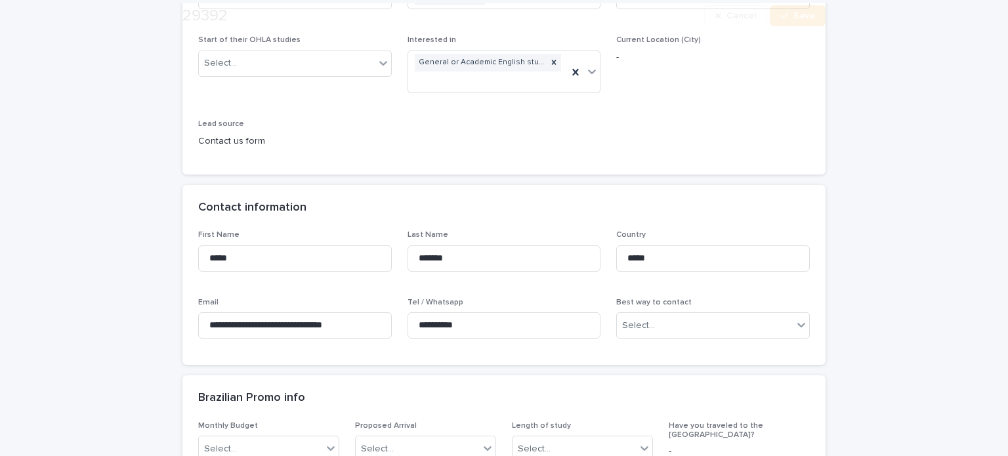
scroll to position [328, 0]
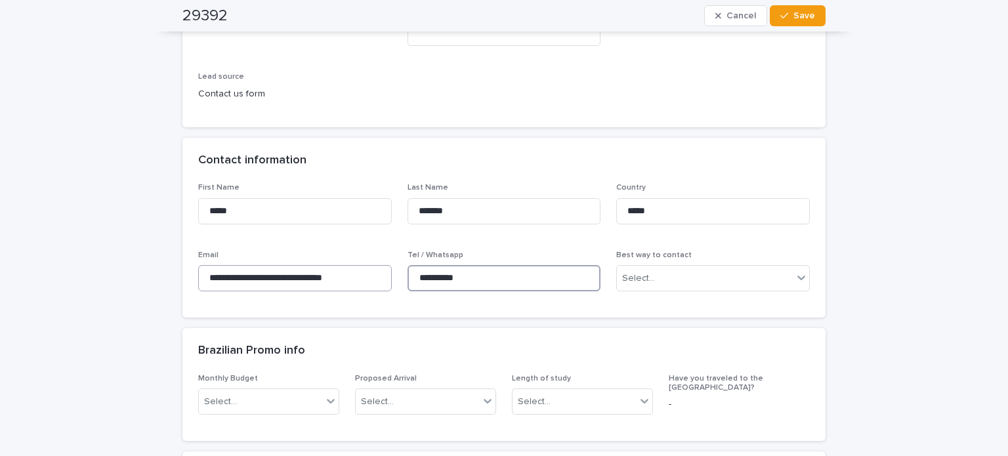
drag, startPoint x: 482, startPoint y: 278, endPoint x: 383, endPoint y: 270, distance: 99.4
click at [383, 270] on div "**********" at bounding box center [504, 242] width 612 height 119
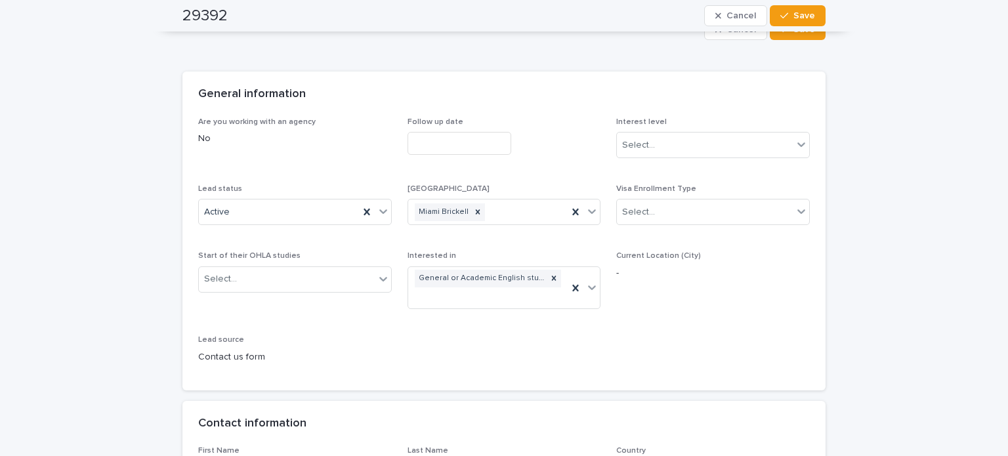
scroll to position [0, 0]
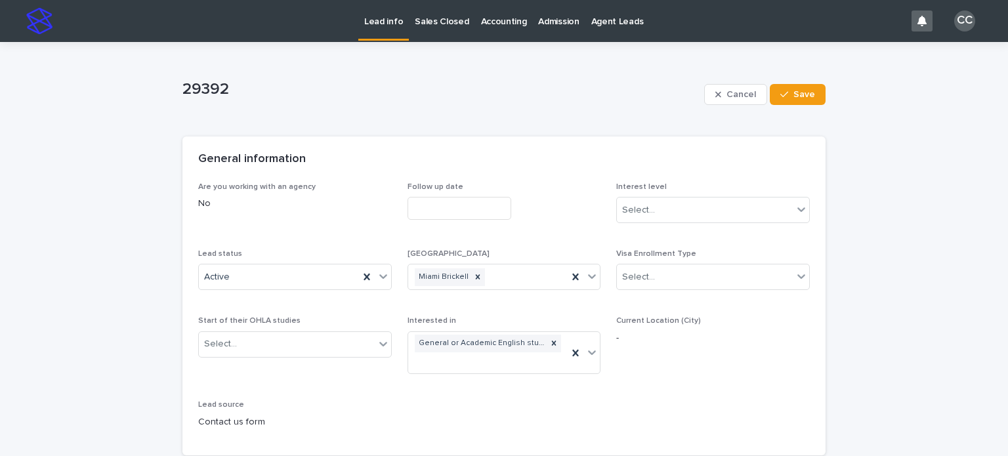
click at [387, 19] on p "Lead info" at bounding box center [383, 14] width 39 height 28
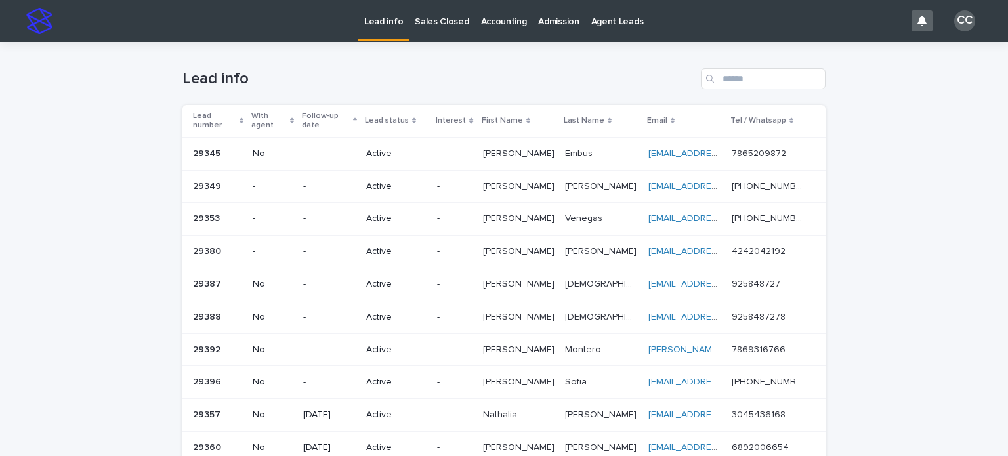
scroll to position [197, 0]
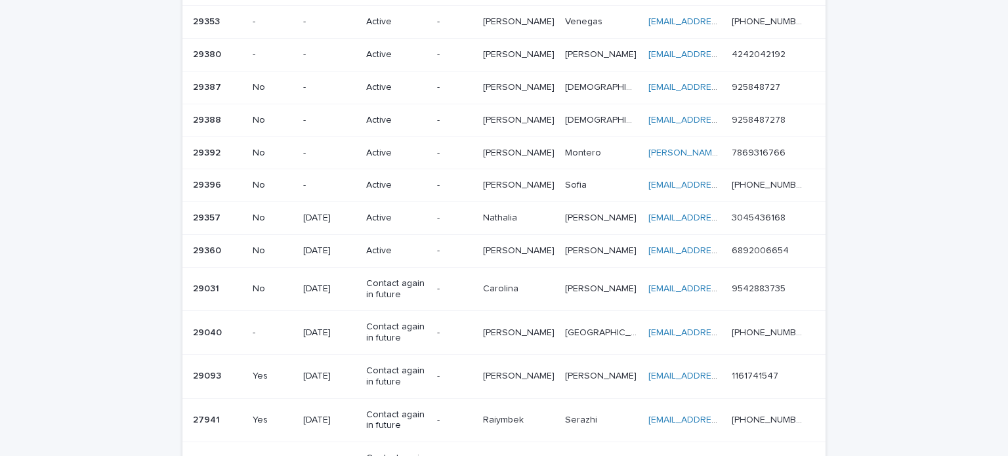
click at [398, 177] on div "Active" at bounding box center [396, 184] width 60 height 14
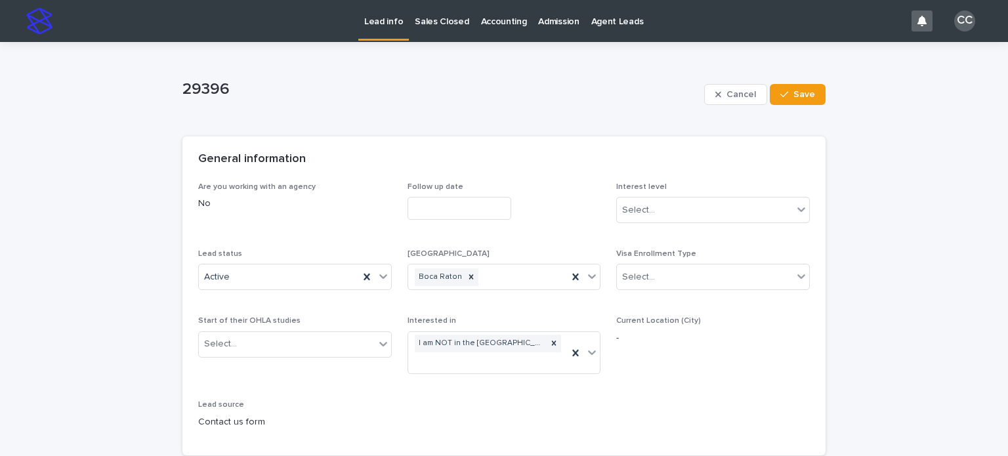
click at [381, 14] on p "Lead info" at bounding box center [383, 14] width 39 height 28
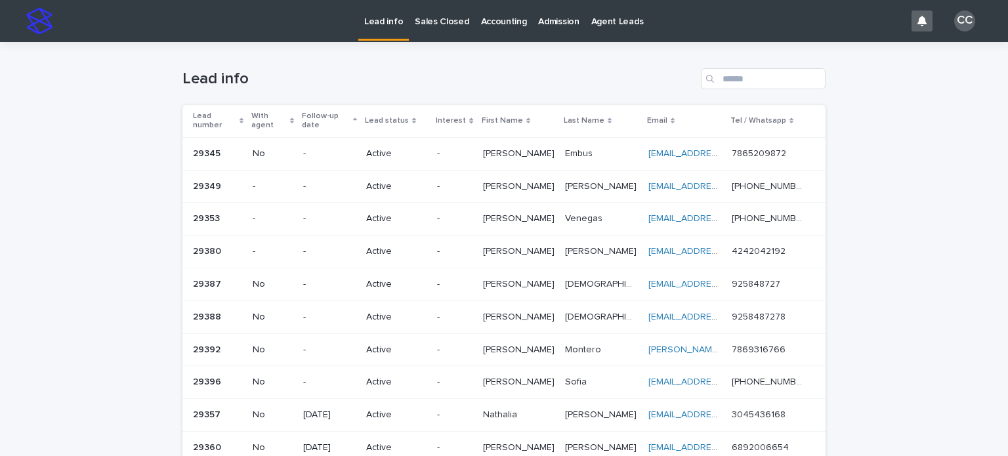
click at [385, 16] on p "Lead info" at bounding box center [383, 14] width 39 height 28
click at [375, 26] on p "Lead info" at bounding box center [383, 14] width 39 height 28
